Goal: Entertainment & Leisure: Consume media (video, audio)

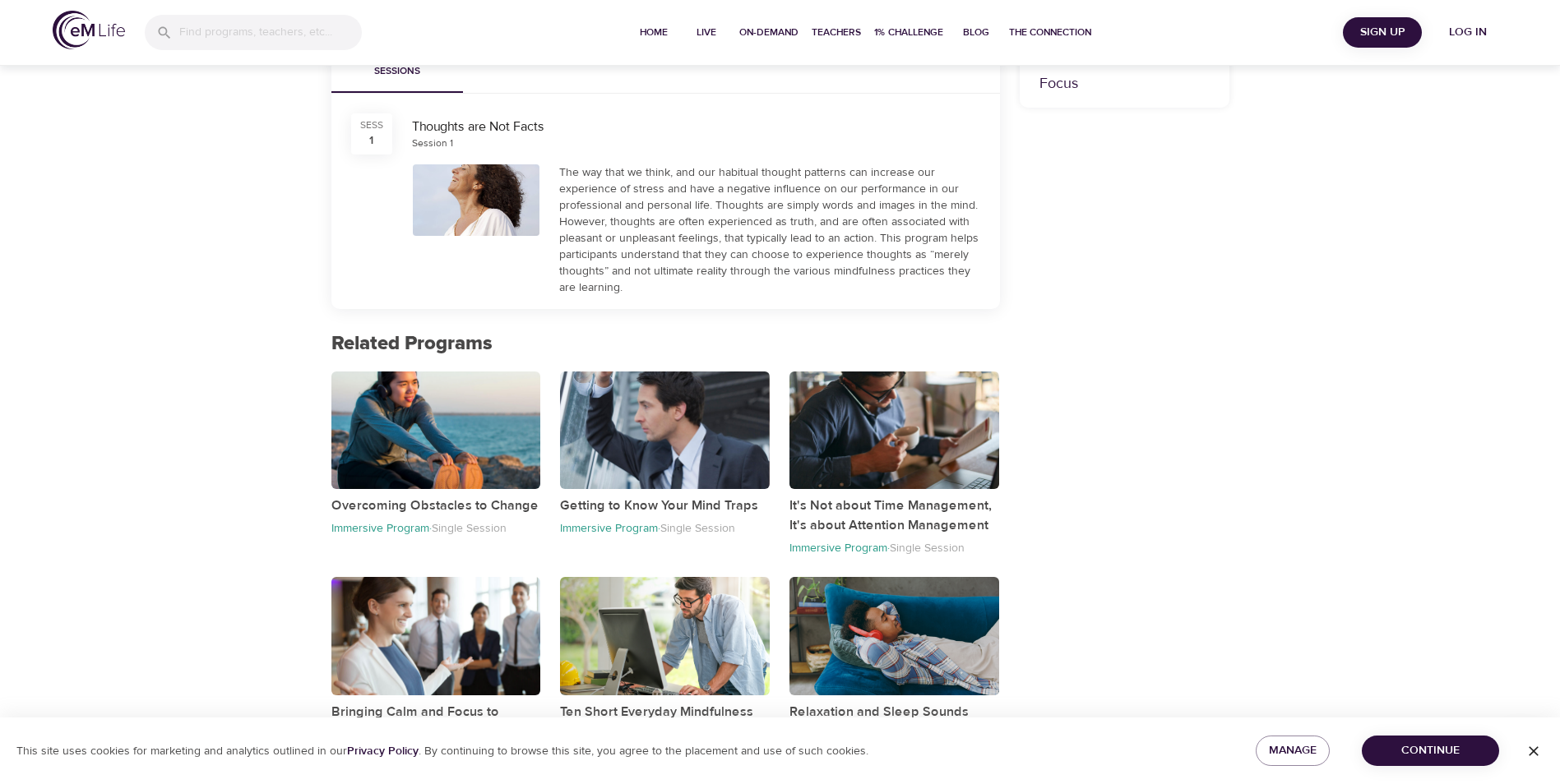
scroll to position [614, 0]
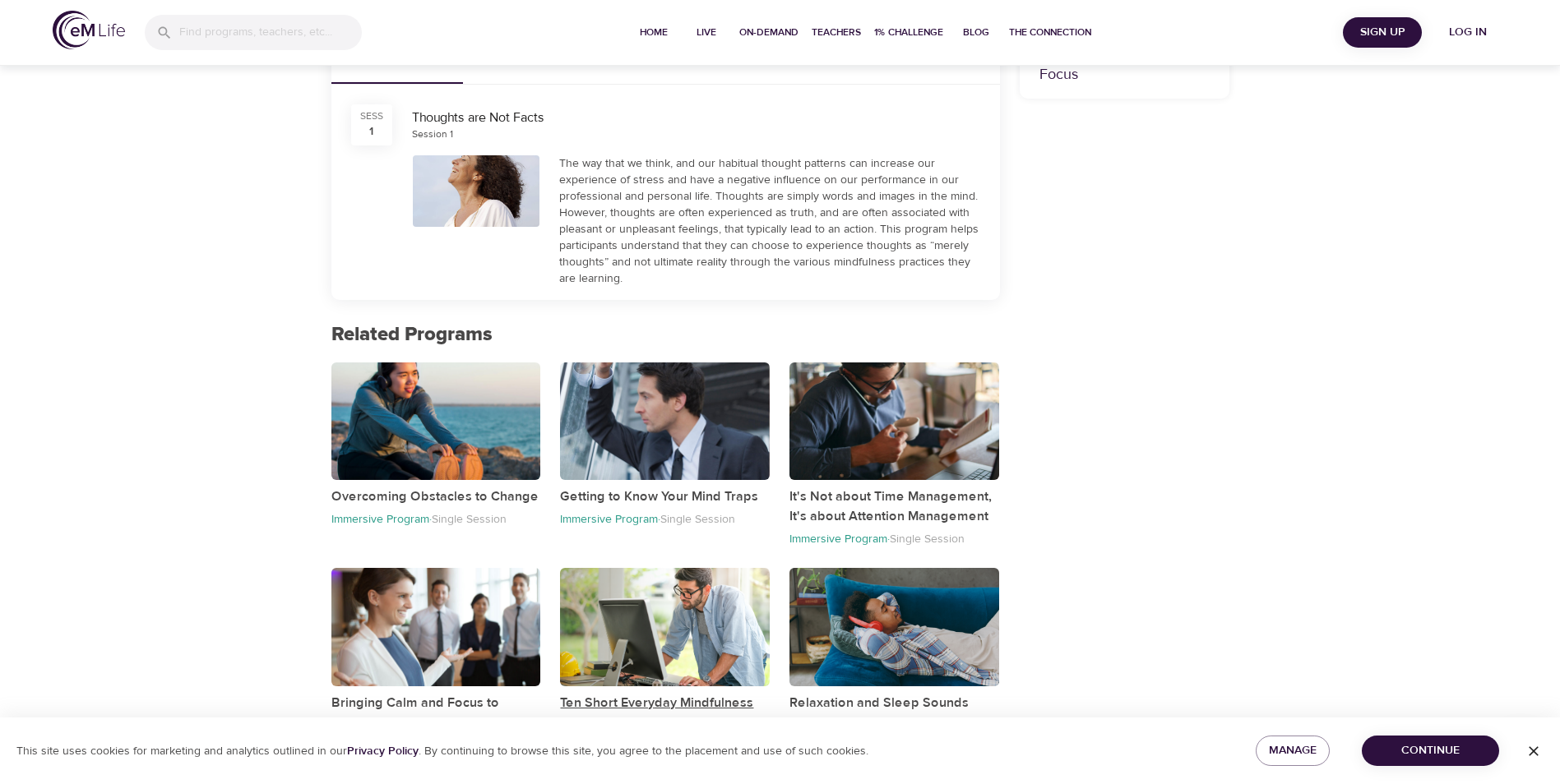
click at [677, 699] on p "Ten Short Everyday Mindfulness Practices" at bounding box center [664, 713] width 210 height 40
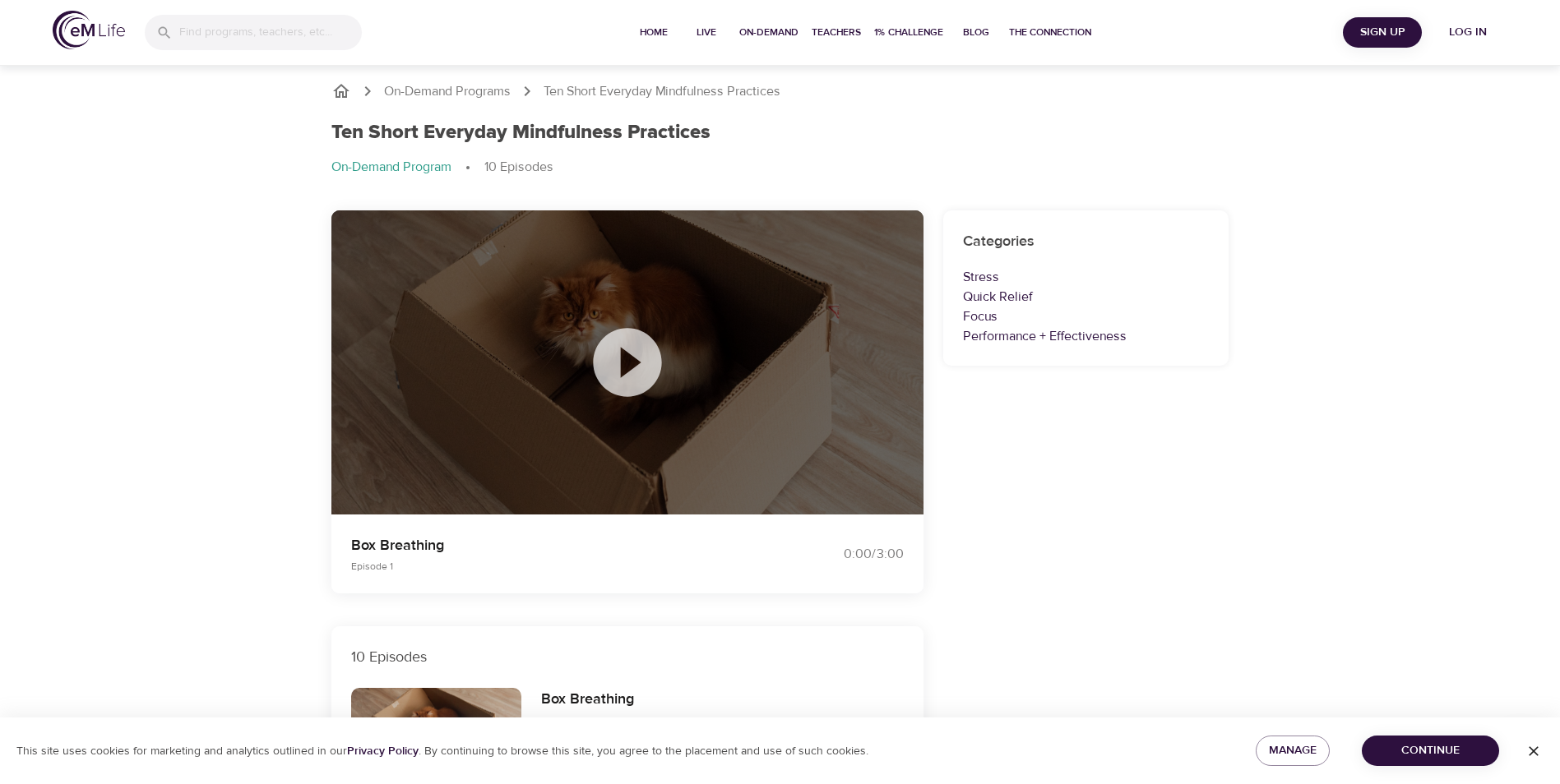
click at [634, 363] on icon at bounding box center [627, 361] width 82 height 82
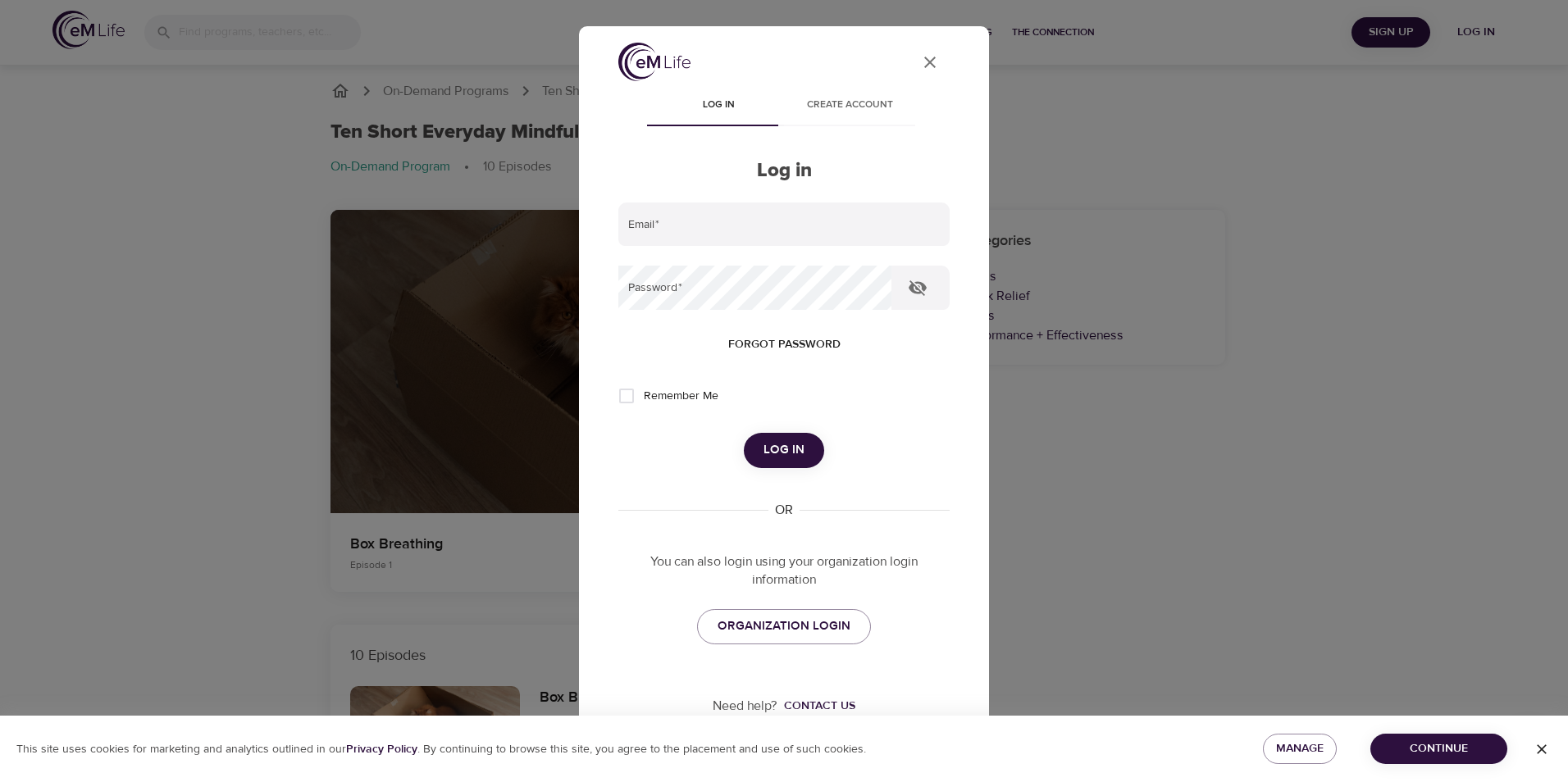
type input "[EMAIL_ADDRESS][PERSON_NAME][DOMAIN_NAME]"
click at [793, 447] on span "Log in" at bounding box center [784, 450] width 41 height 22
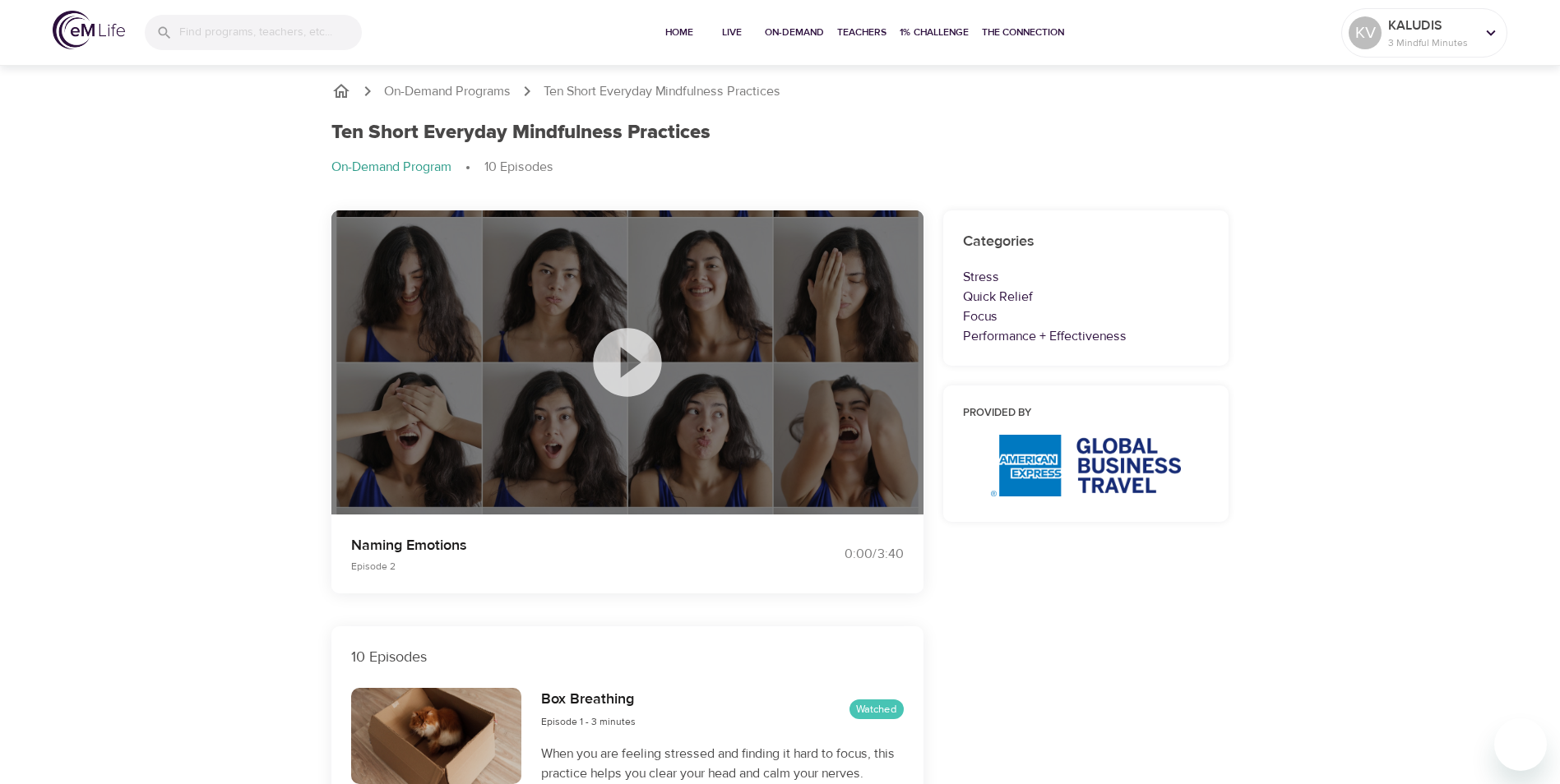
click at [631, 366] on icon at bounding box center [627, 361] width 82 height 82
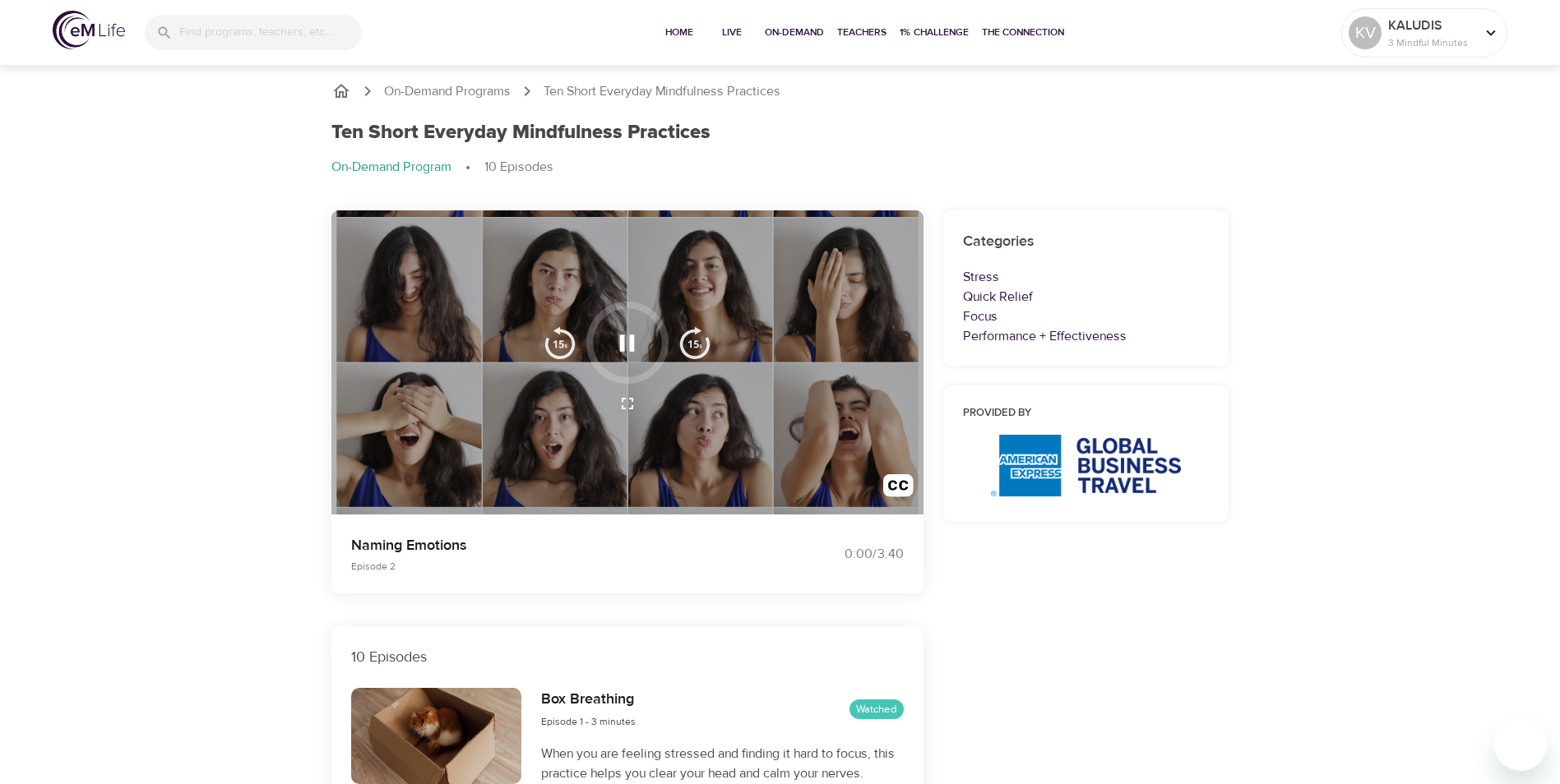
click at [626, 343] on icon "button" at bounding box center [627, 343] width 29 height 29
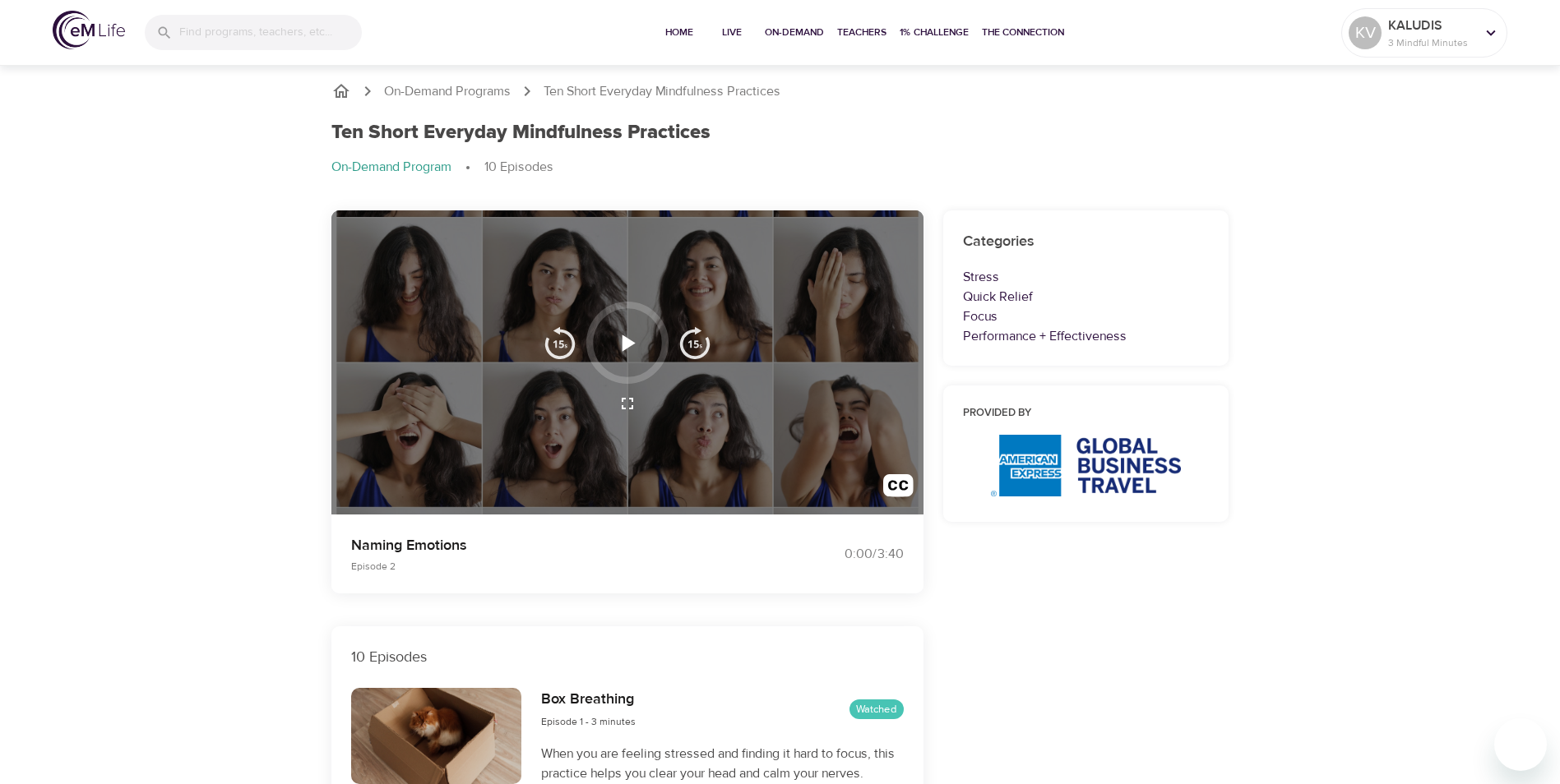
click at [626, 343] on icon "button" at bounding box center [629, 343] width 13 height 16
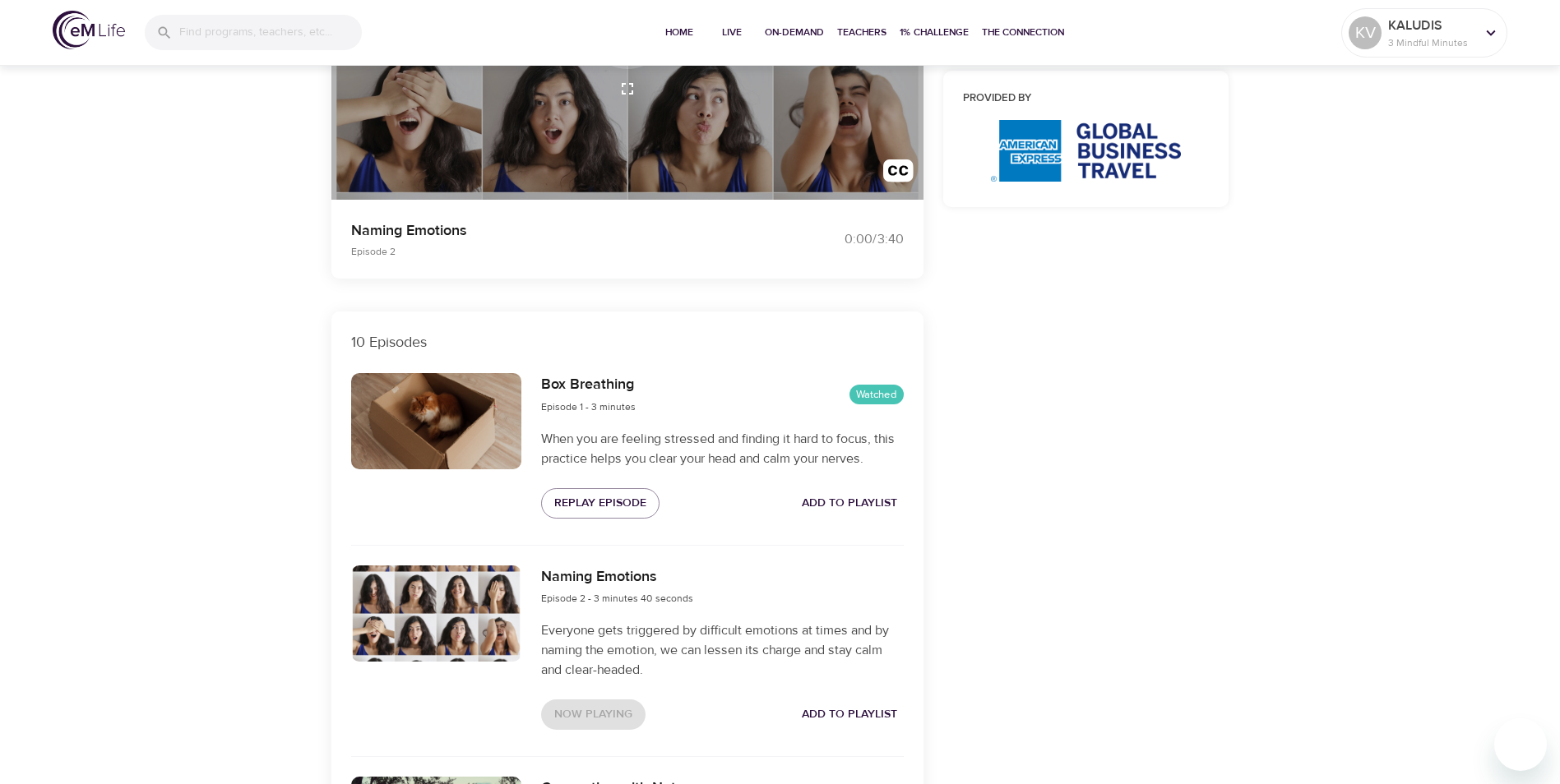
scroll to position [329, 0]
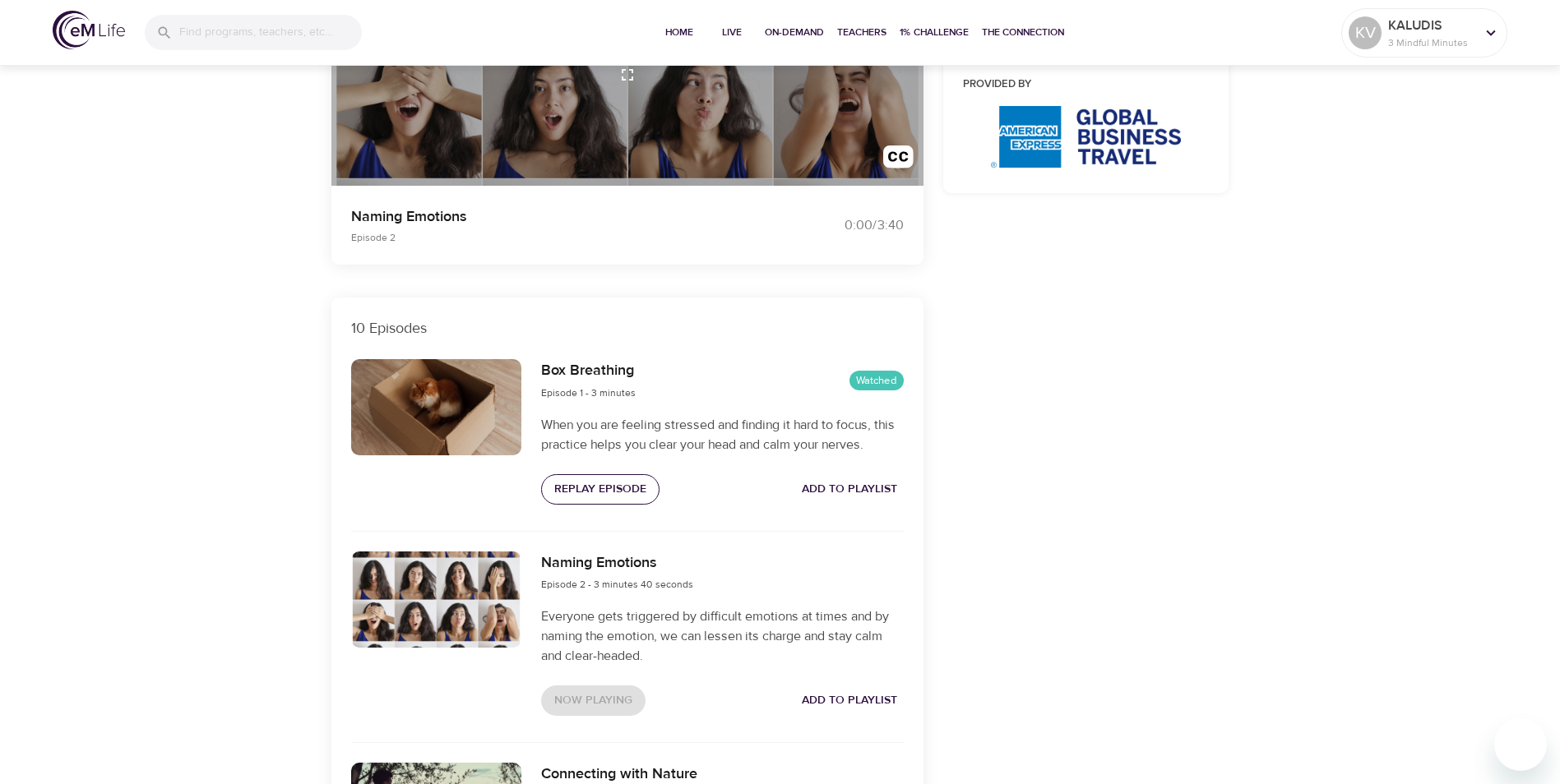
click at [606, 486] on span "Replay Episode" at bounding box center [600, 489] width 92 height 21
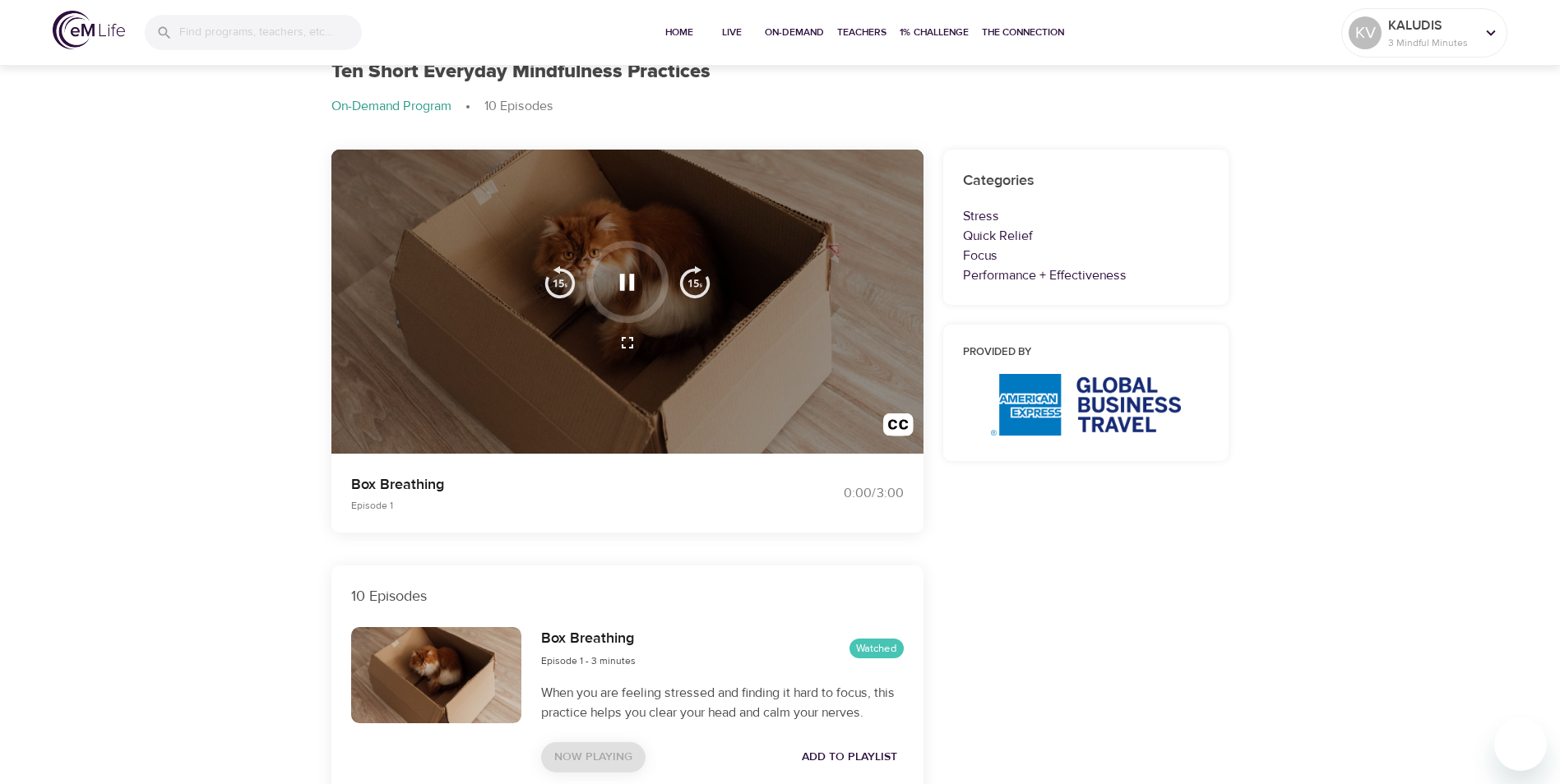
scroll to position [0, 0]
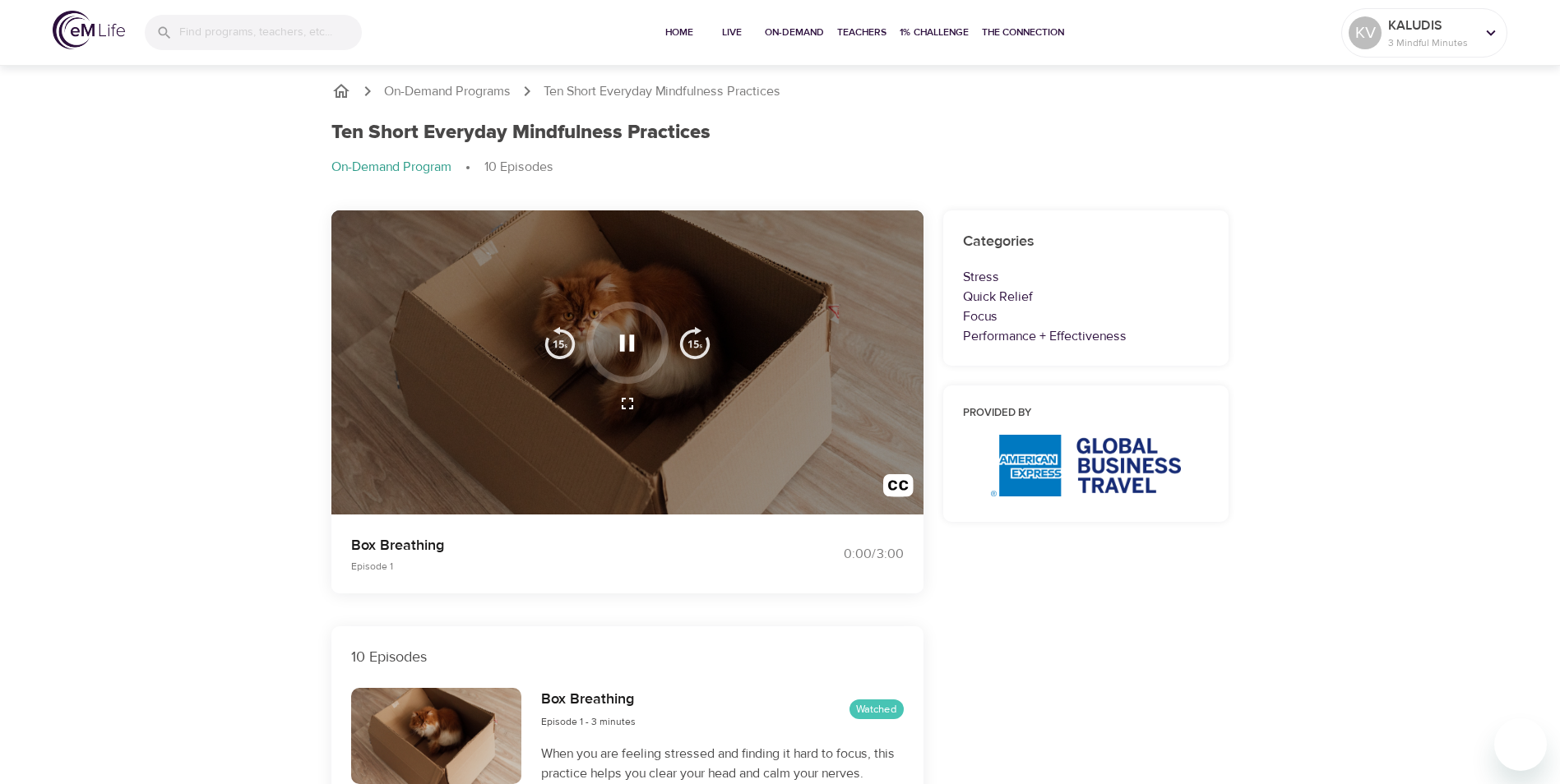
click at [626, 409] on icon "button" at bounding box center [627, 404] width 20 height 20
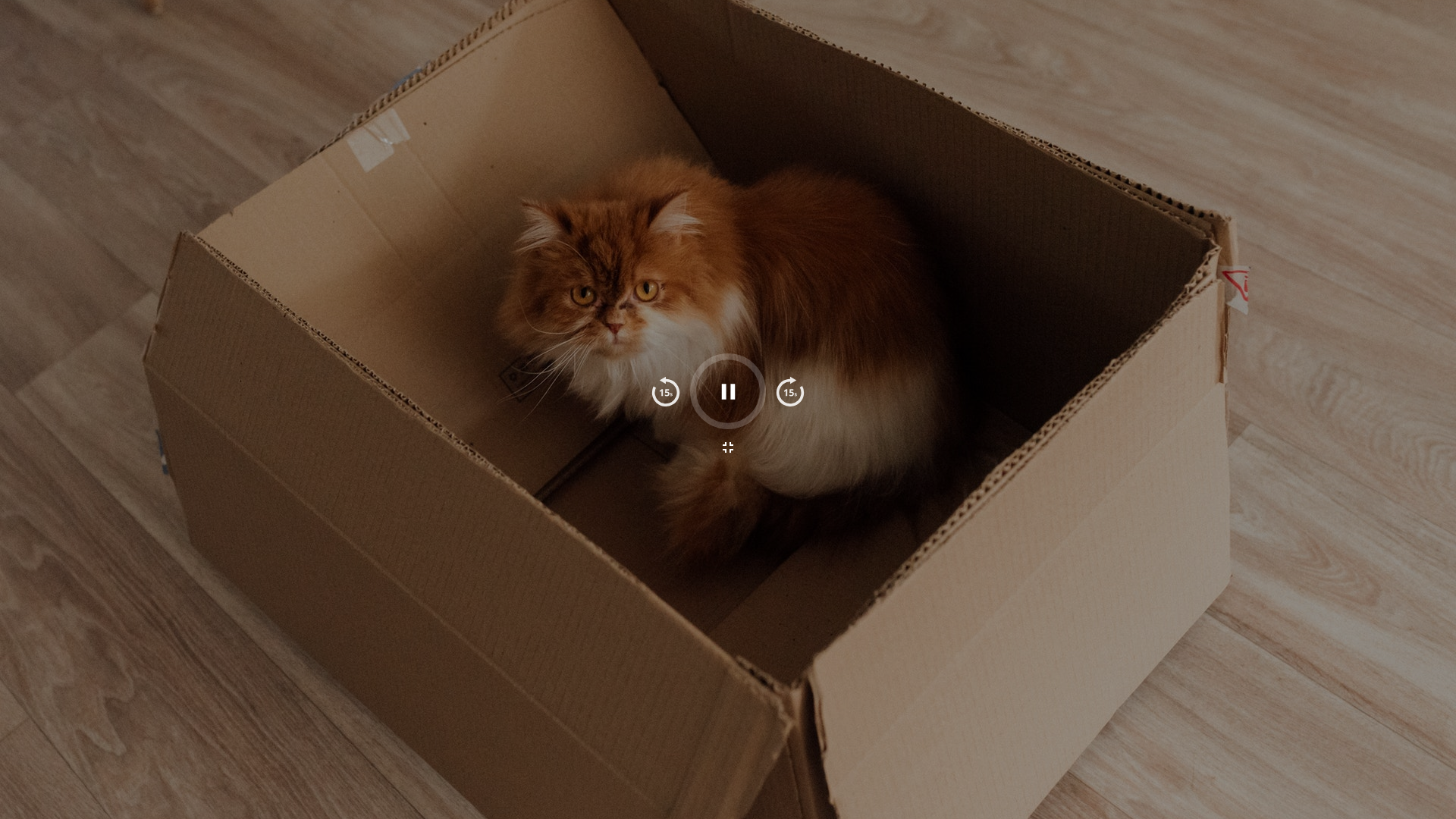
click at [280, 634] on div at bounding box center [728, 409] width 1456 height 819
click at [733, 391] on icon "button" at bounding box center [728, 391] width 13 height 15
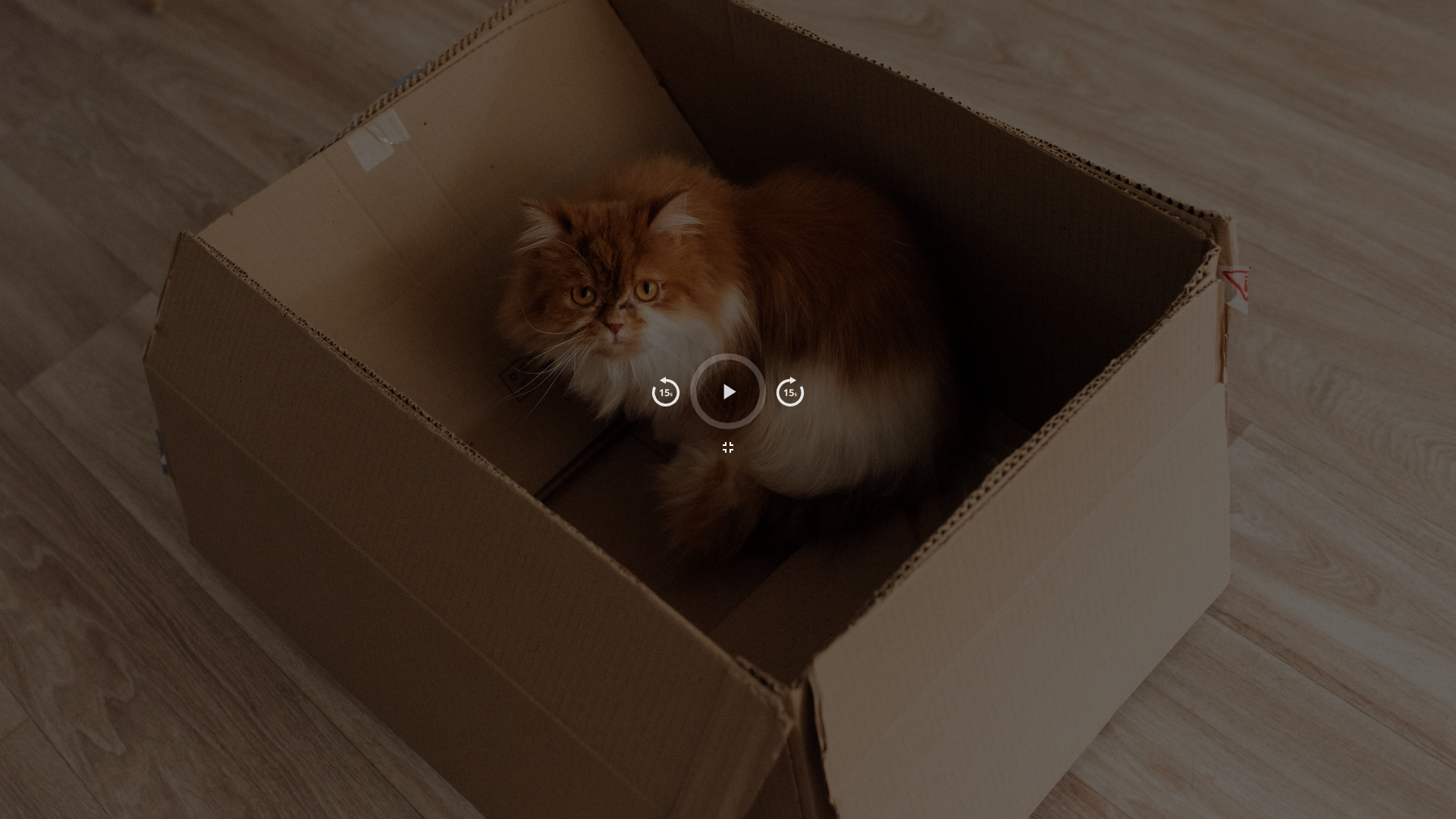
click at [733, 391] on icon "button" at bounding box center [729, 391] width 12 height 15
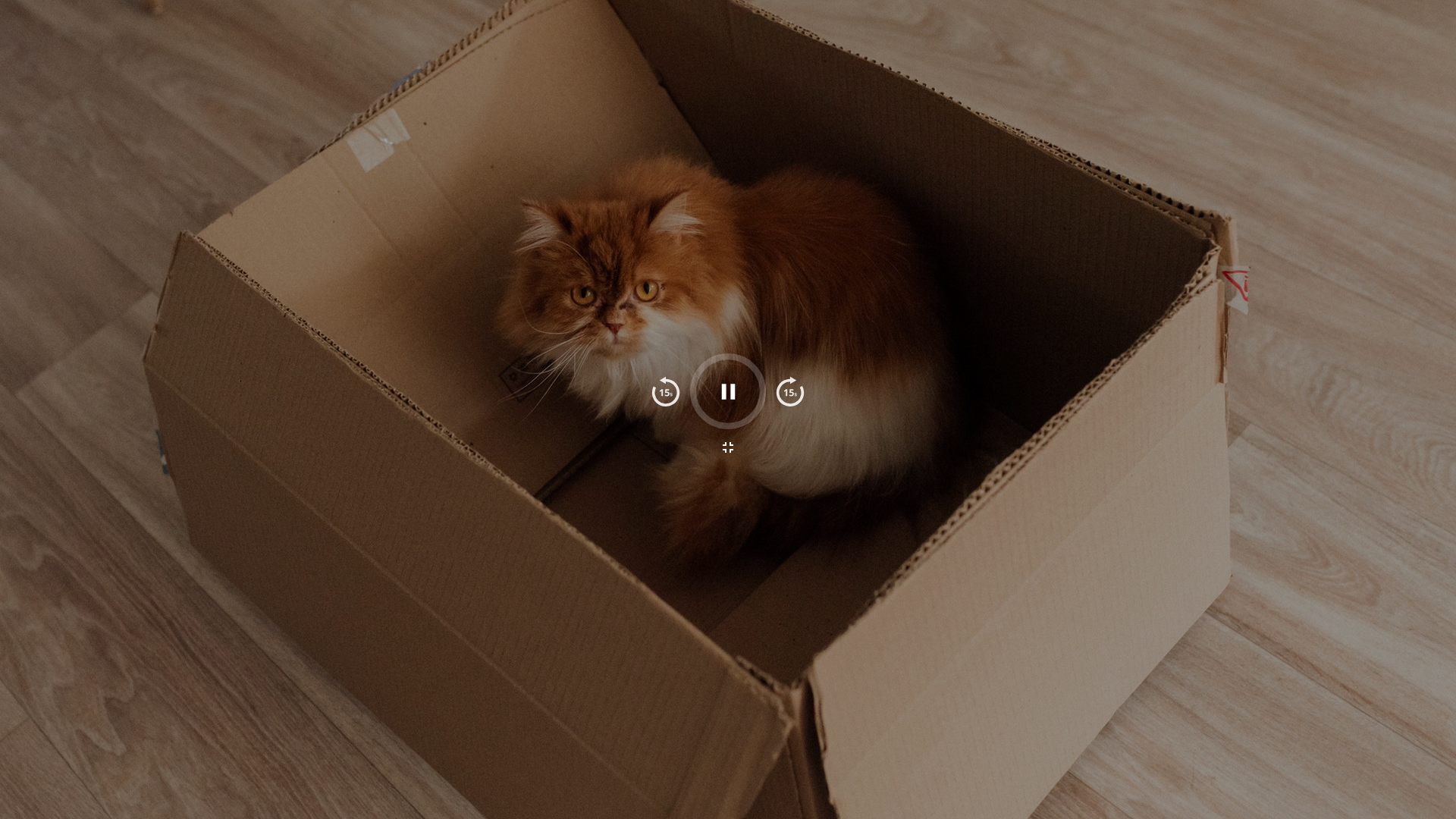
click at [895, 0] on div at bounding box center [728, 409] width 1456 height 819
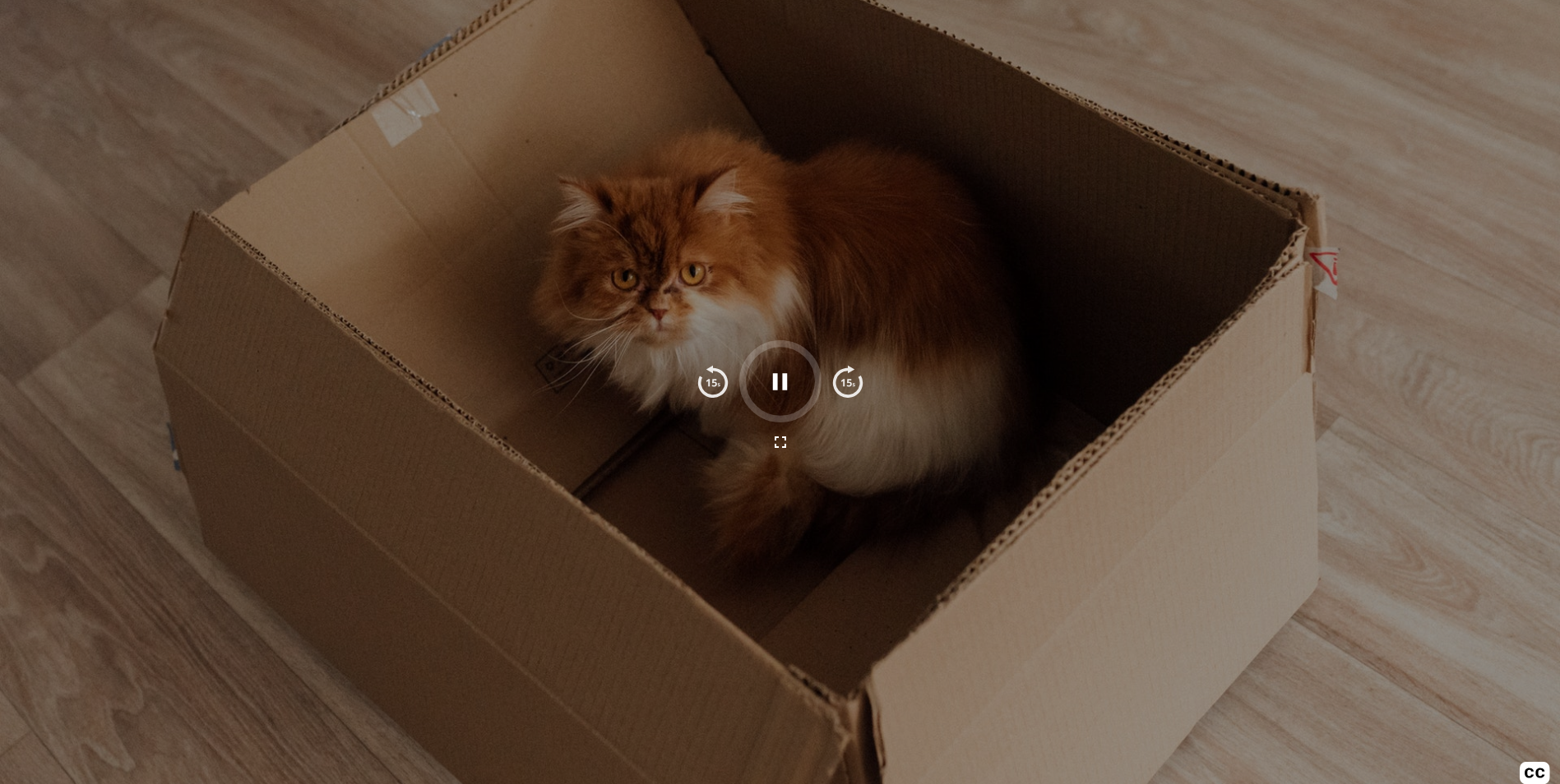
scroll to position [493, 0]
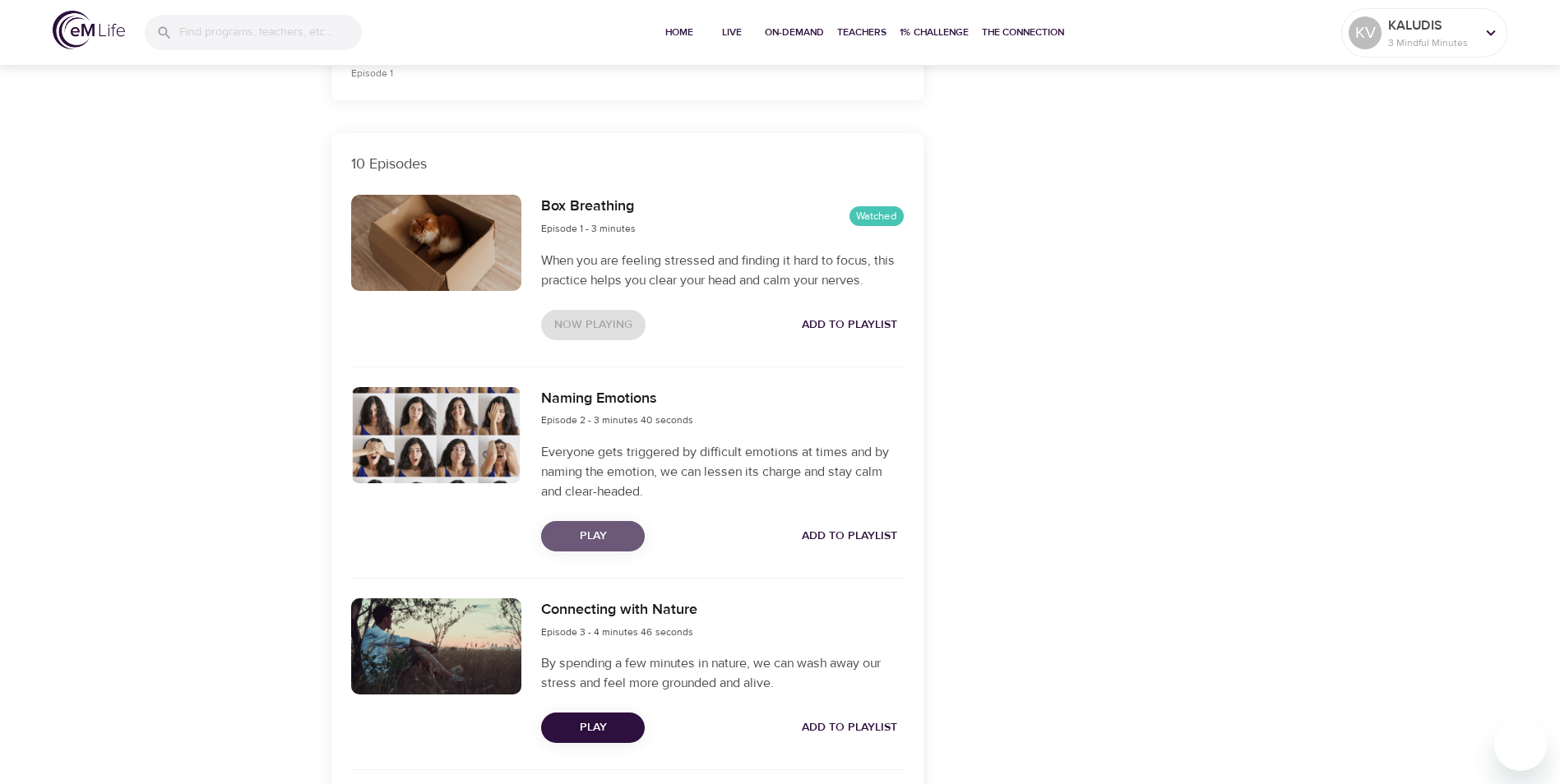
click at [597, 534] on span "Play" at bounding box center [593, 536] width 77 height 21
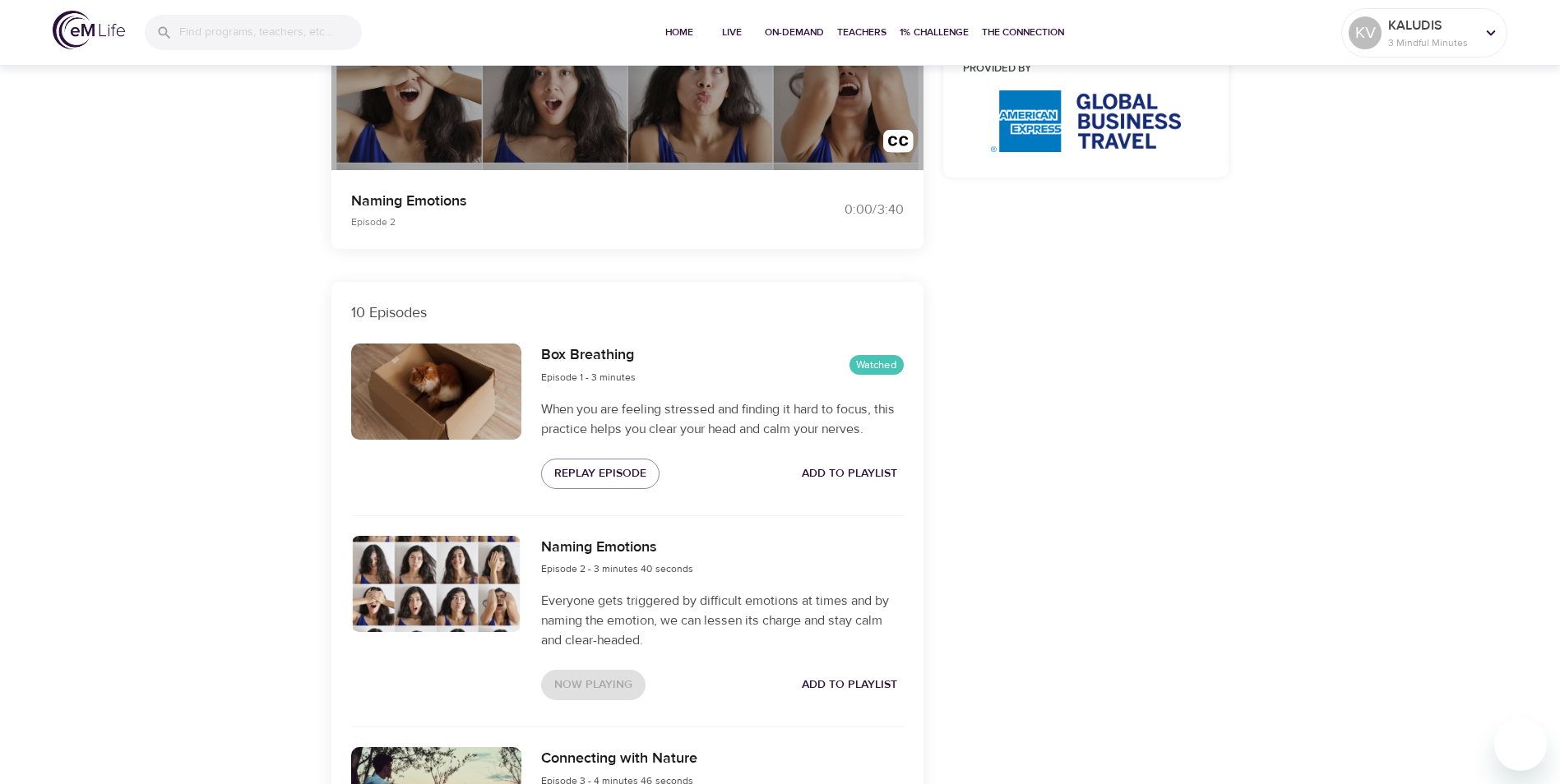
scroll to position [575, 0]
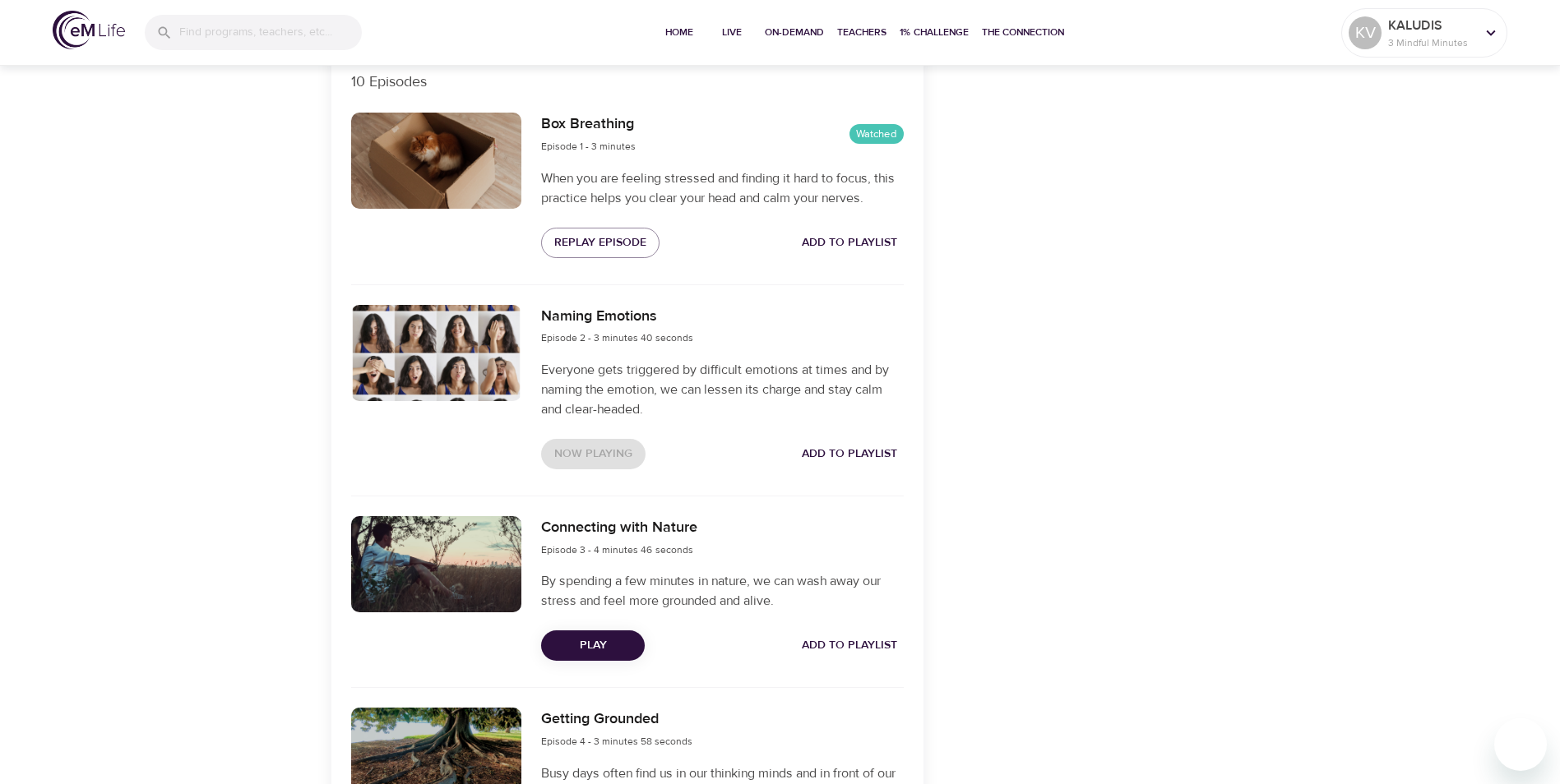
click at [447, 373] on div at bounding box center [436, 352] width 171 height 96
click at [563, 368] on p "Everyone gets triggered by difficult emotions at times and by naming the emotio…" at bounding box center [722, 389] width 362 height 59
click at [610, 321] on h6 "Naming Emotions" at bounding box center [616, 316] width 152 height 24
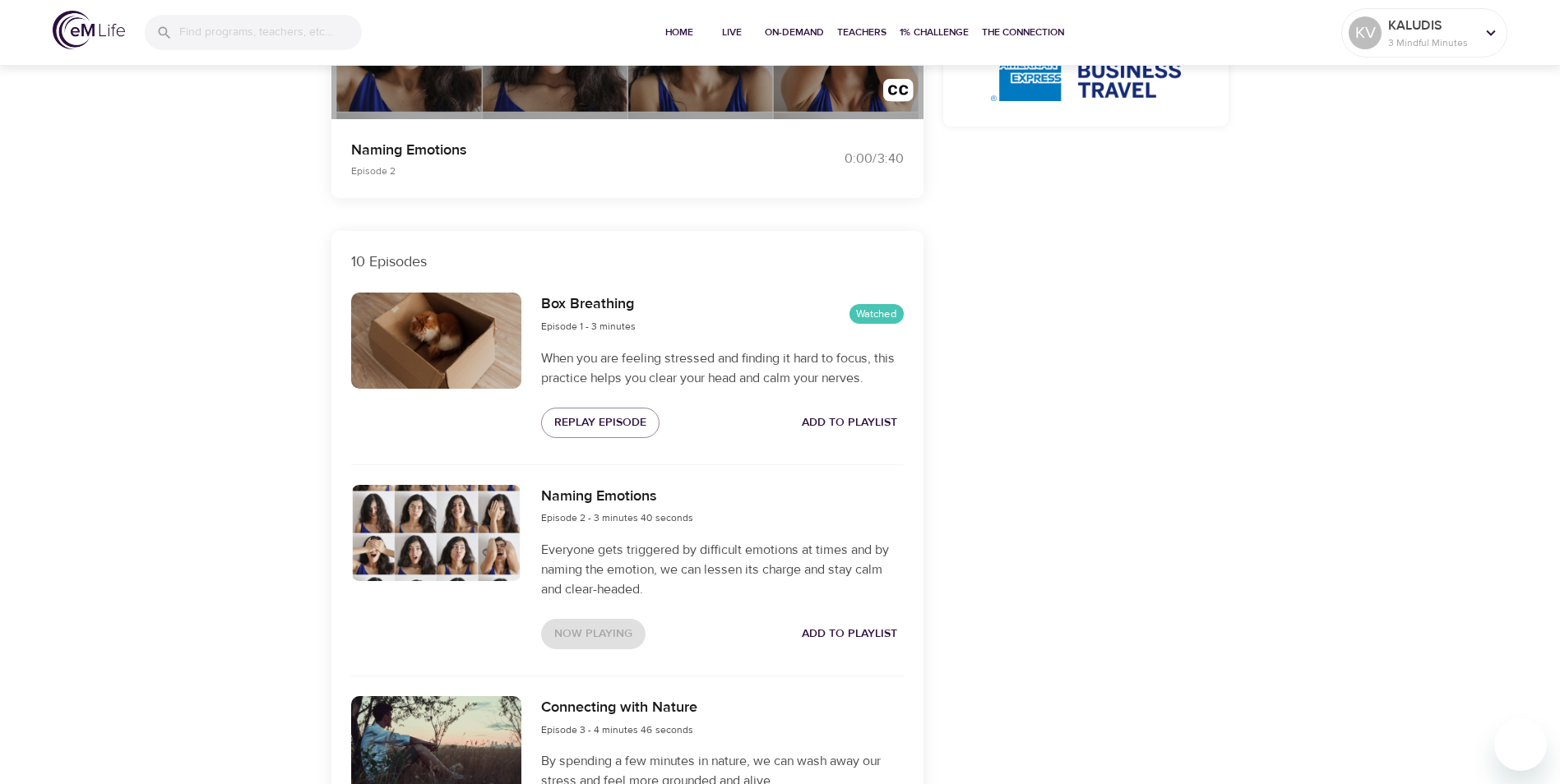
scroll to position [329, 0]
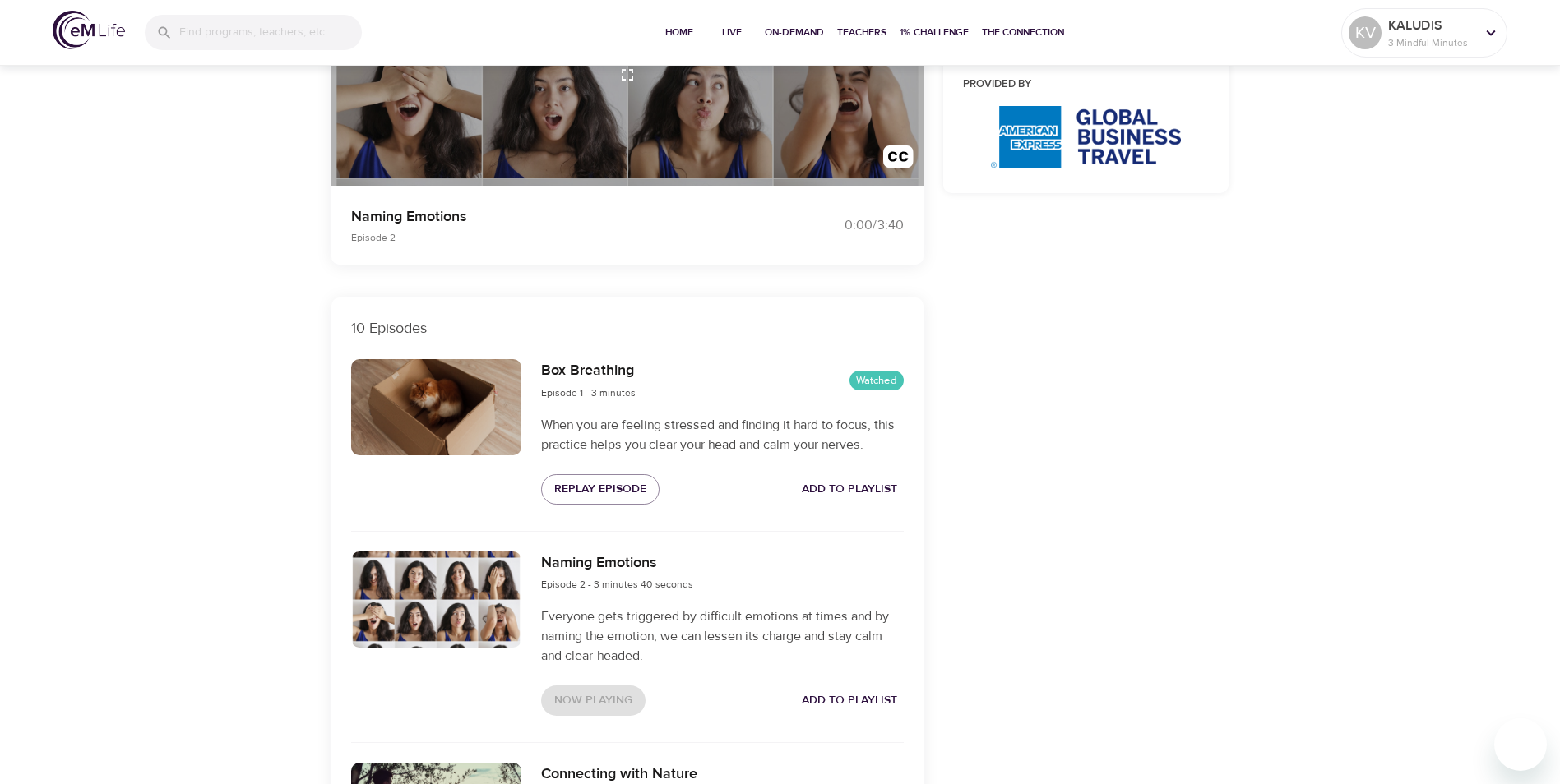
click at [405, 405] on div at bounding box center [436, 406] width 171 height 96
drag, startPoint x: 434, startPoint y: 415, endPoint x: 444, endPoint y: 423, distance: 12.8
click at [444, 423] on div at bounding box center [436, 406] width 171 height 96
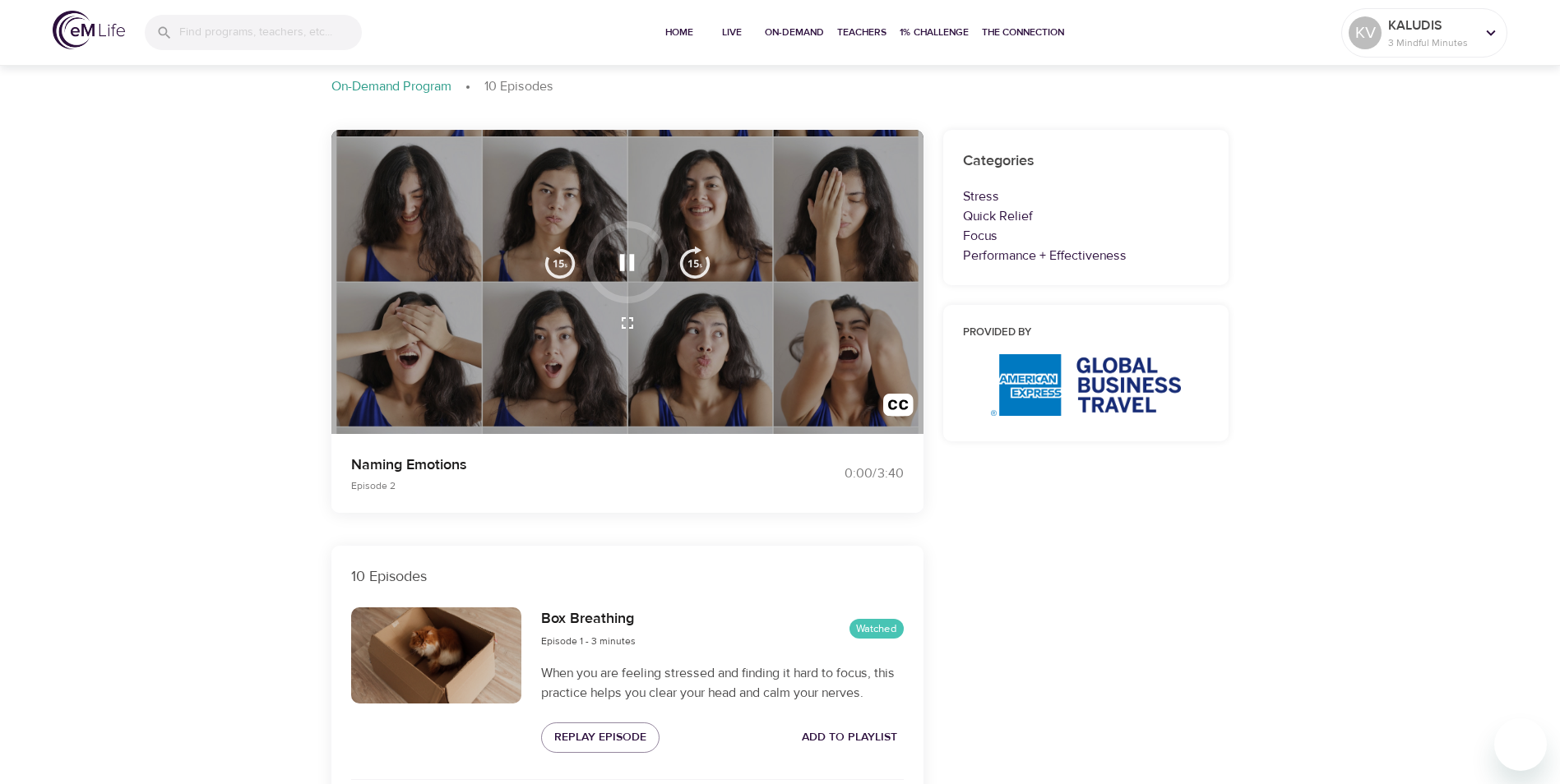
scroll to position [246, 0]
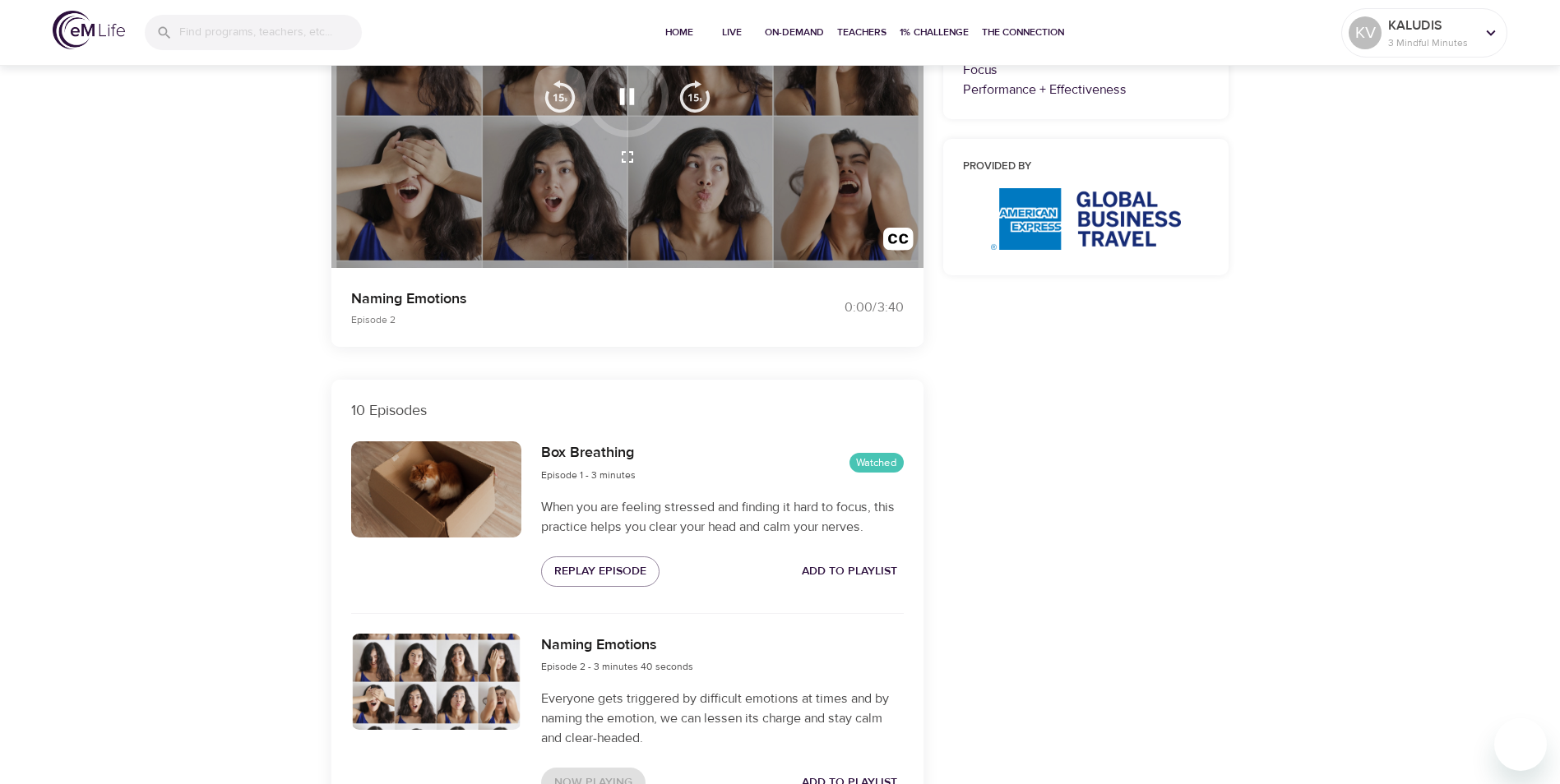
click at [562, 97] on img "button" at bounding box center [560, 96] width 33 height 33
click at [652, 581] on button "Replay Episode" at bounding box center [600, 572] width 119 height 31
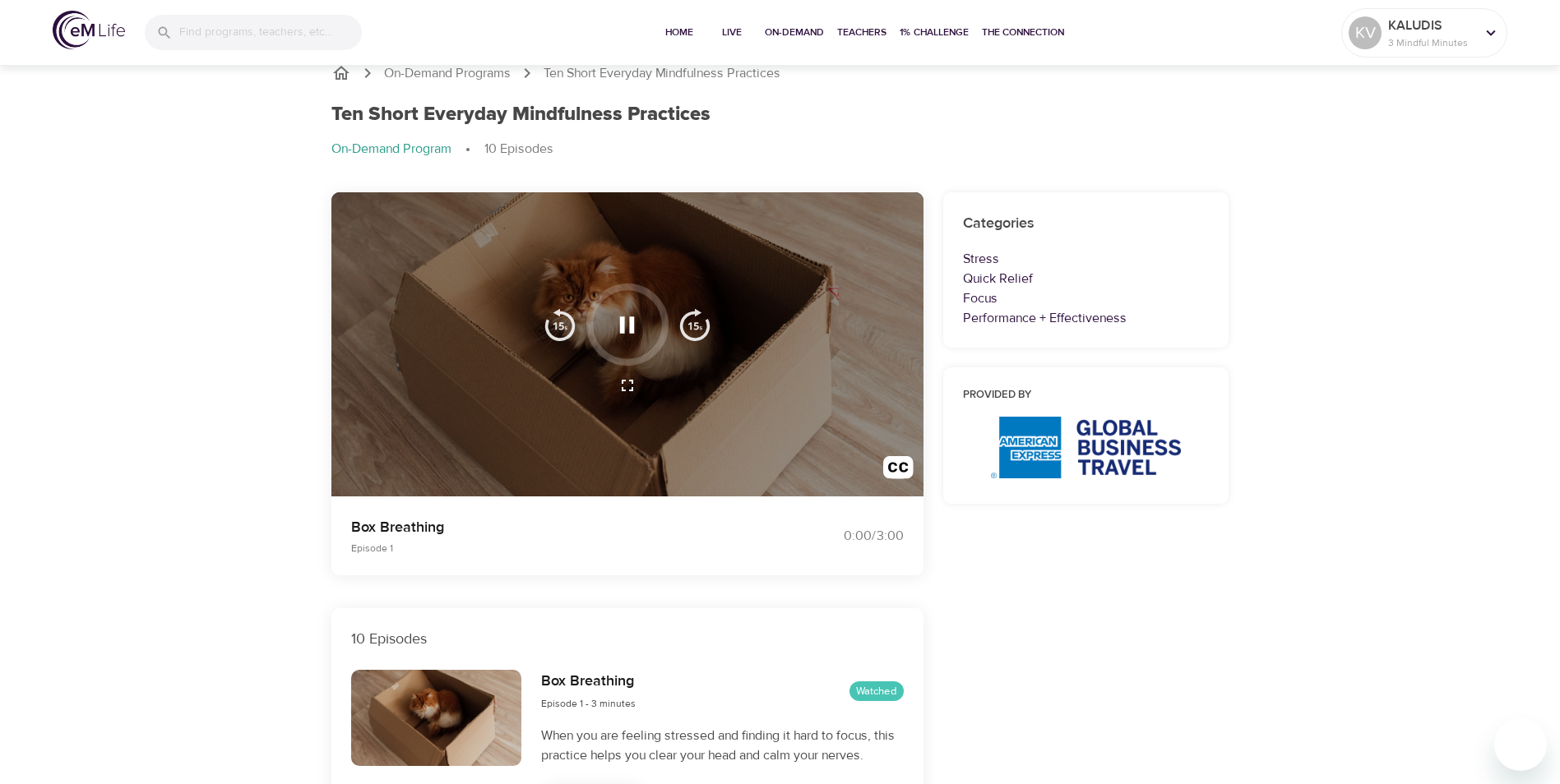
scroll to position [0, 0]
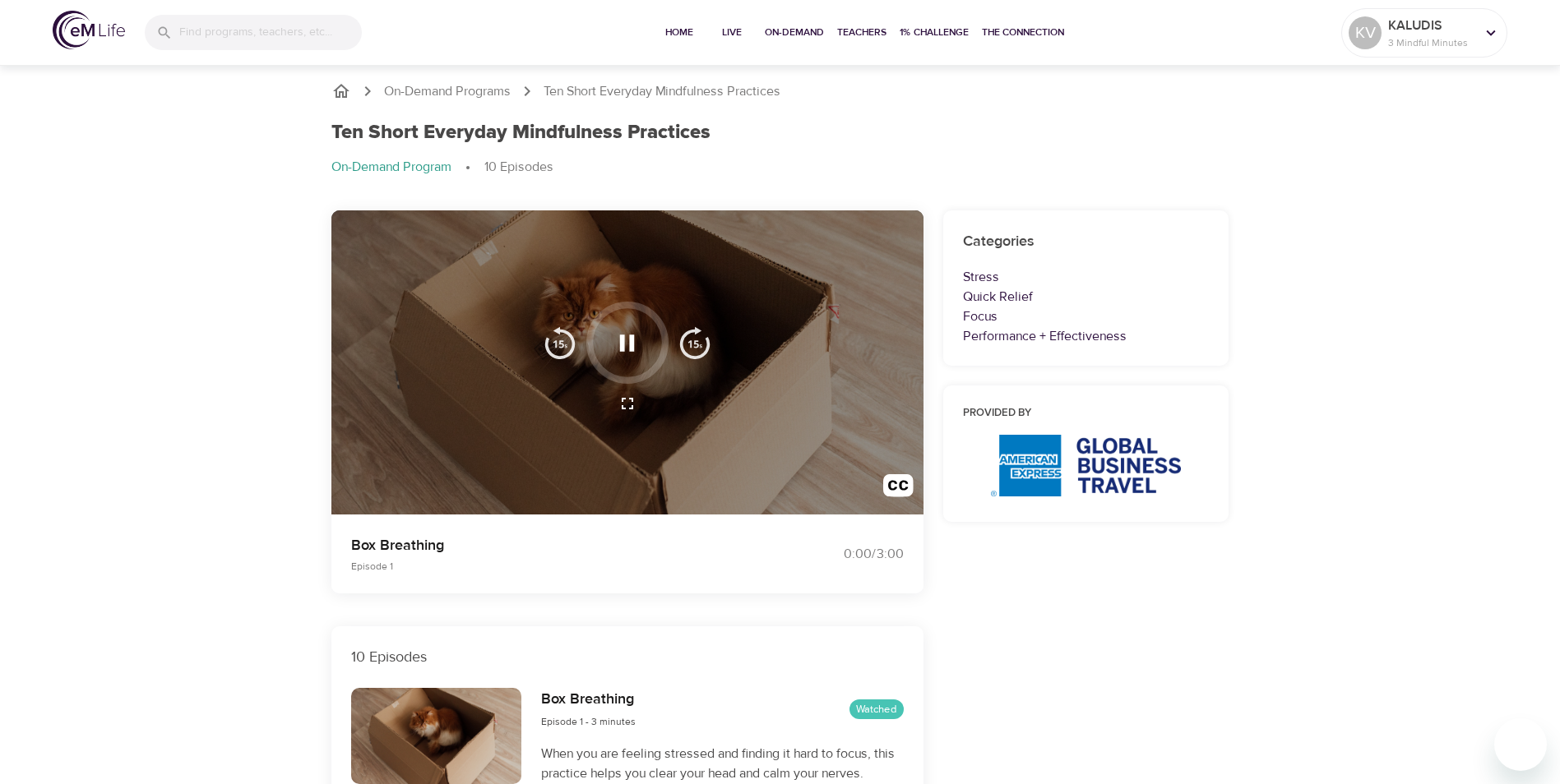
click at [541, 486] on div at bounding box center [627, 362] width 592 height 305
drag, startPoint x: 331, startPoint y: 512, endPoint x: 398, endPoint y: 512, distance: 67.0
click at [398, 512] on div at bounding box center [627, 362] width 592 height 305
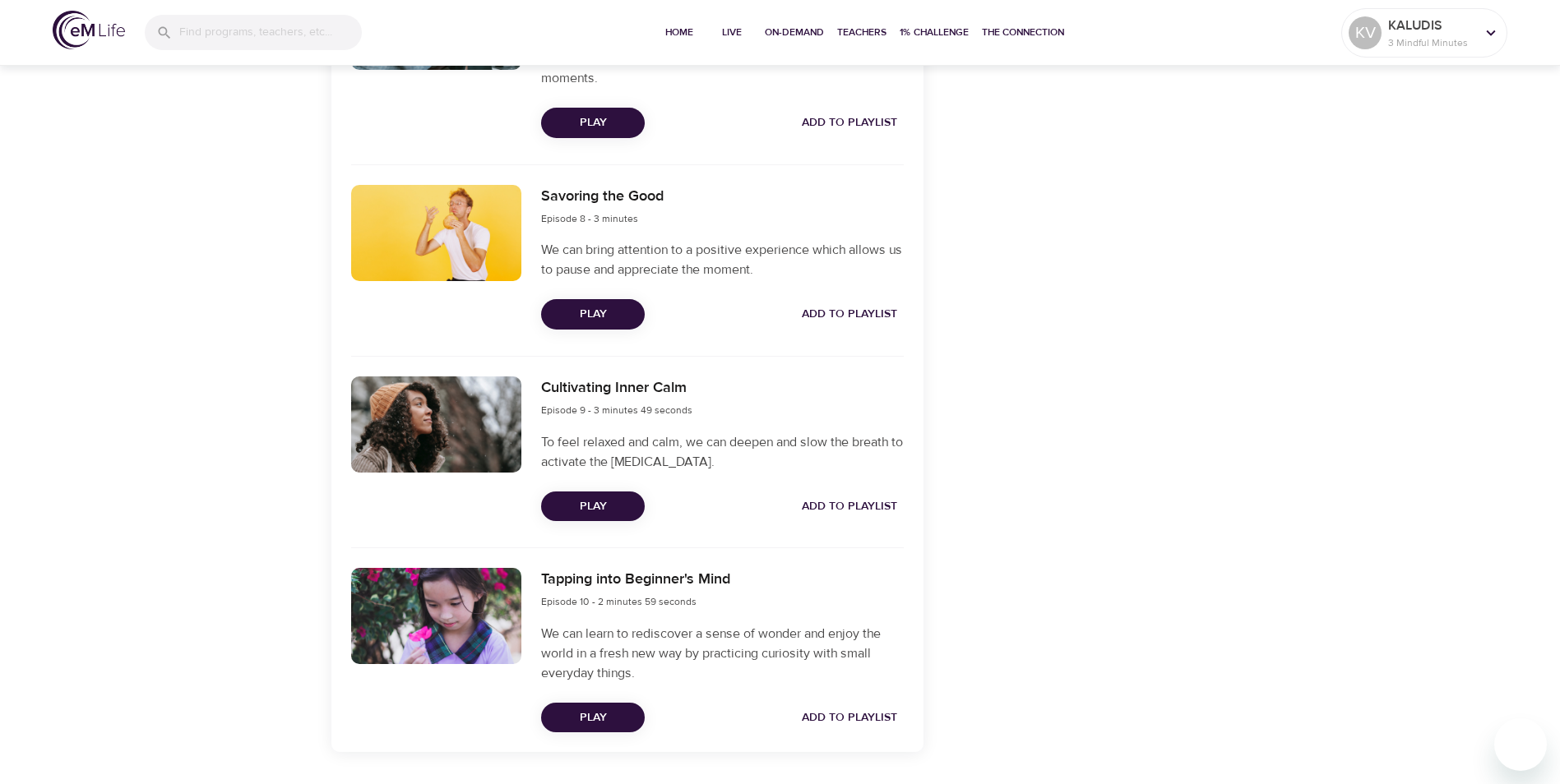
scroll to position [1973, 0]
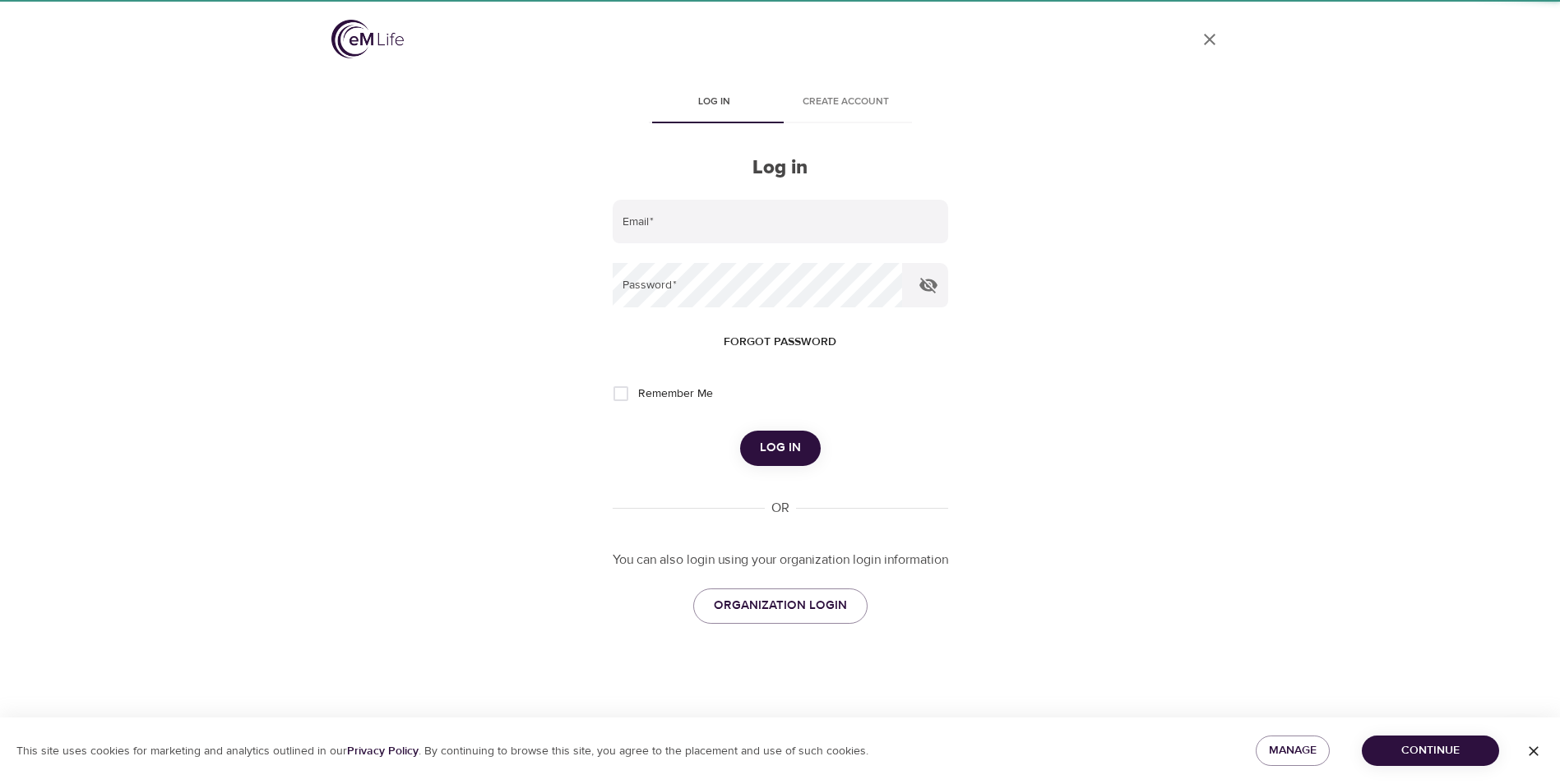
type input "[EMAIL_ADDRESS][PERSON_NAME][DOMAIN_NAME]"
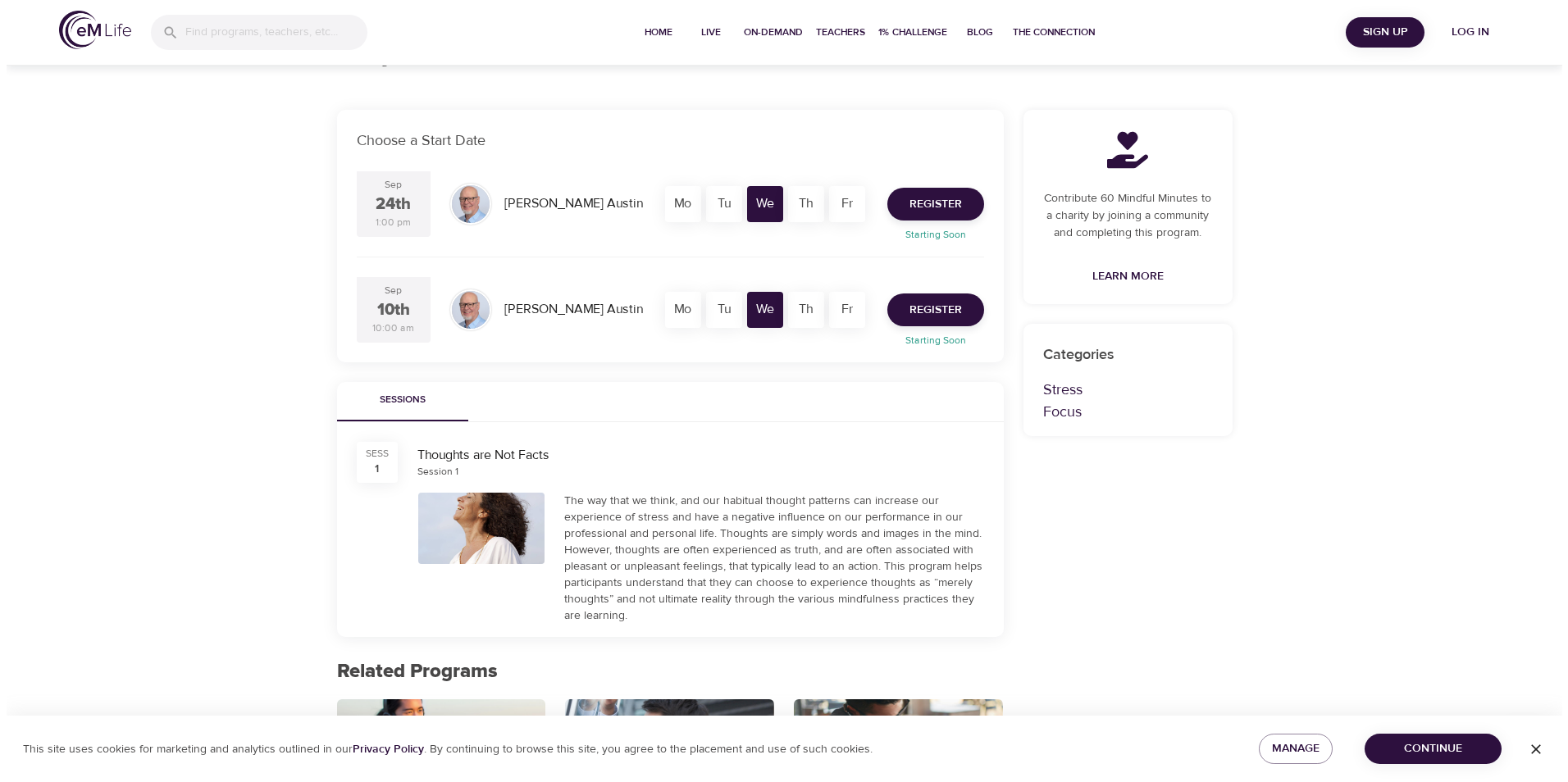
scroll to position [328, 0]
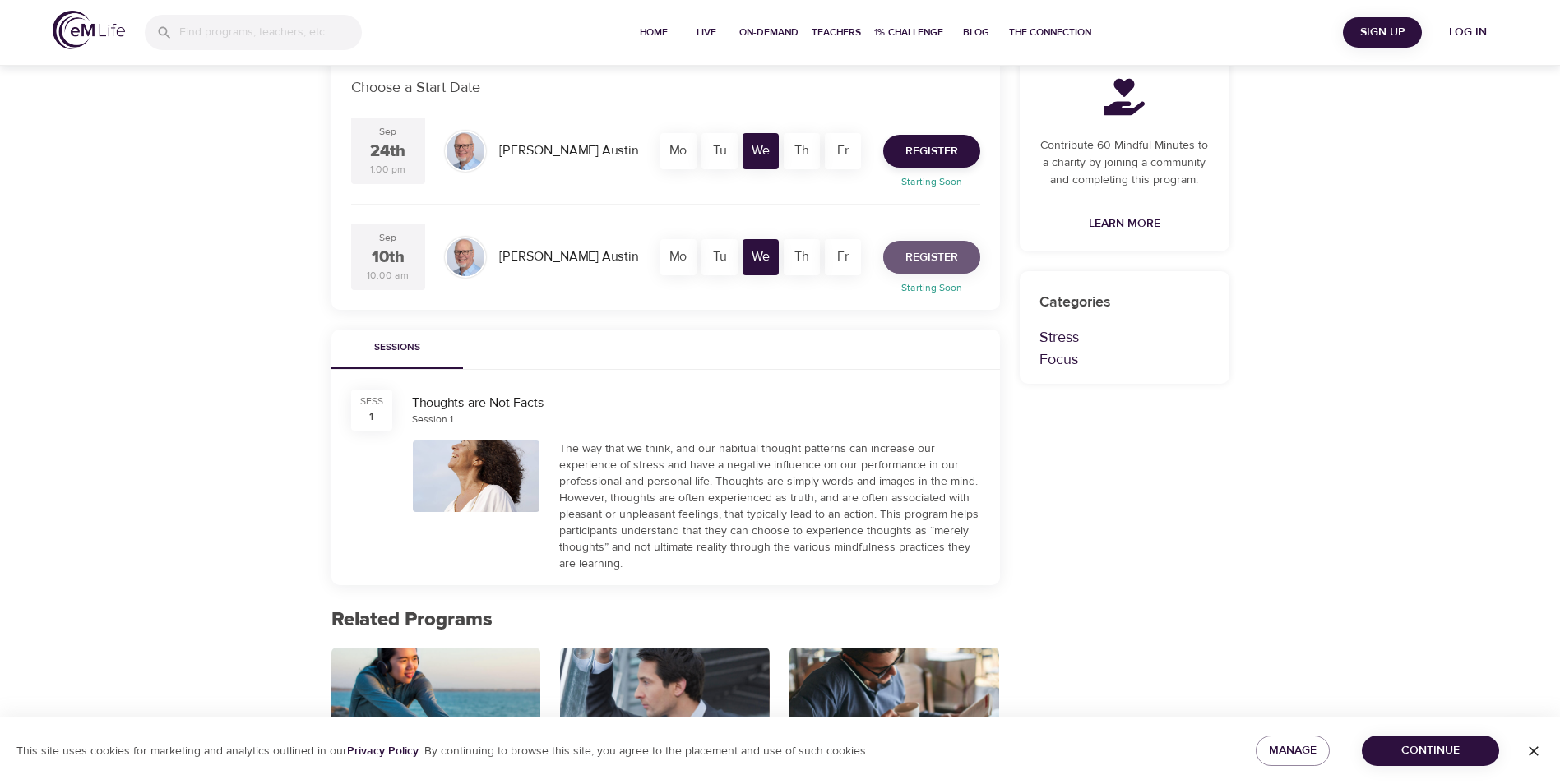
click at [932, 259] on span "Register" at bounding box center [931, 257] width 52 height 21
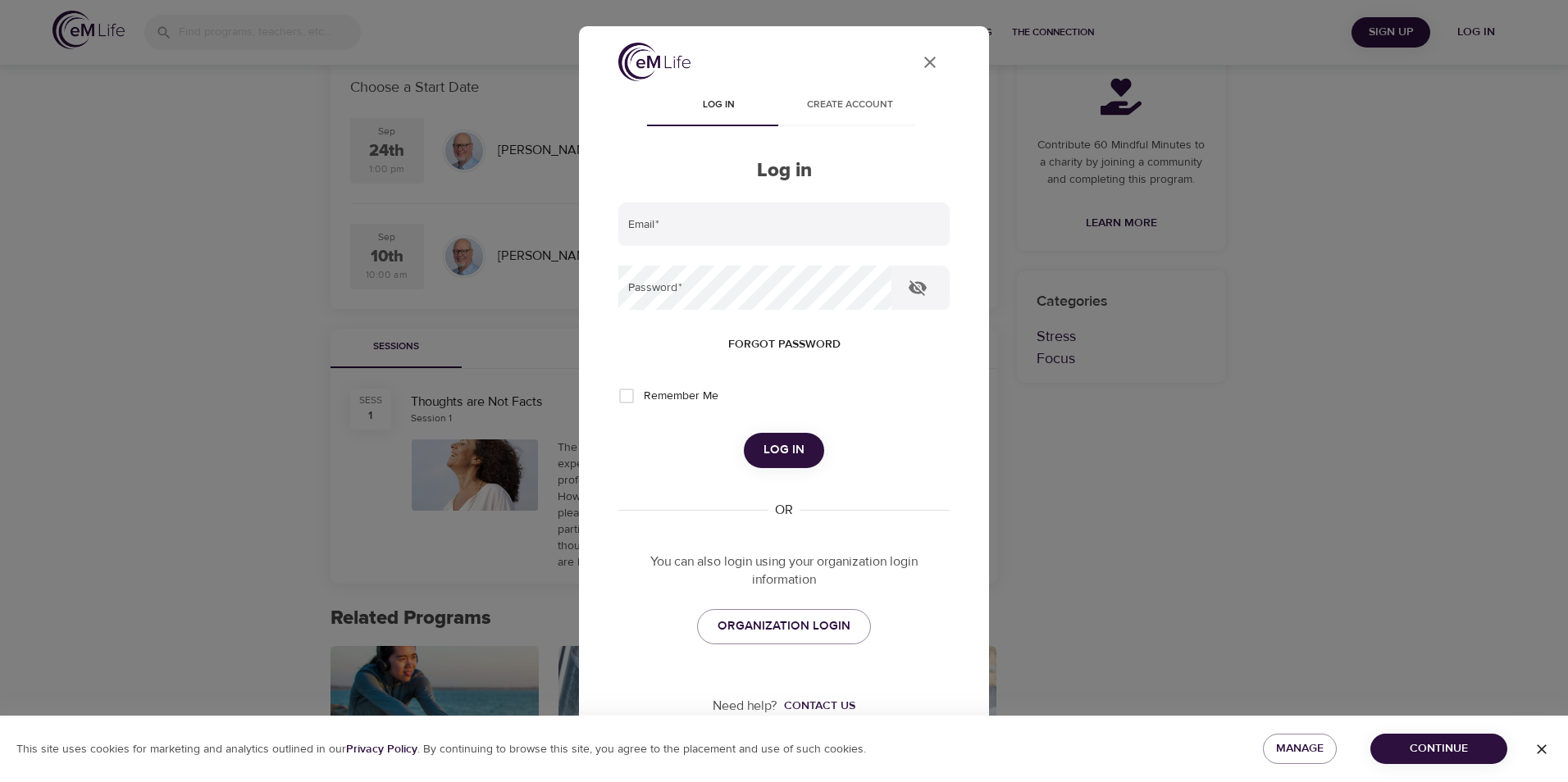
type input "[EMAIL_ADDRESS][PERSON_NAME][DOMAIN_NAME]"
click at [634, 401] on input "Remember Me" at bounding box center [626, 395] width 34 height 34
checkbox input "true"
